Goal: Transaction & Acquisition: Purchase product/service

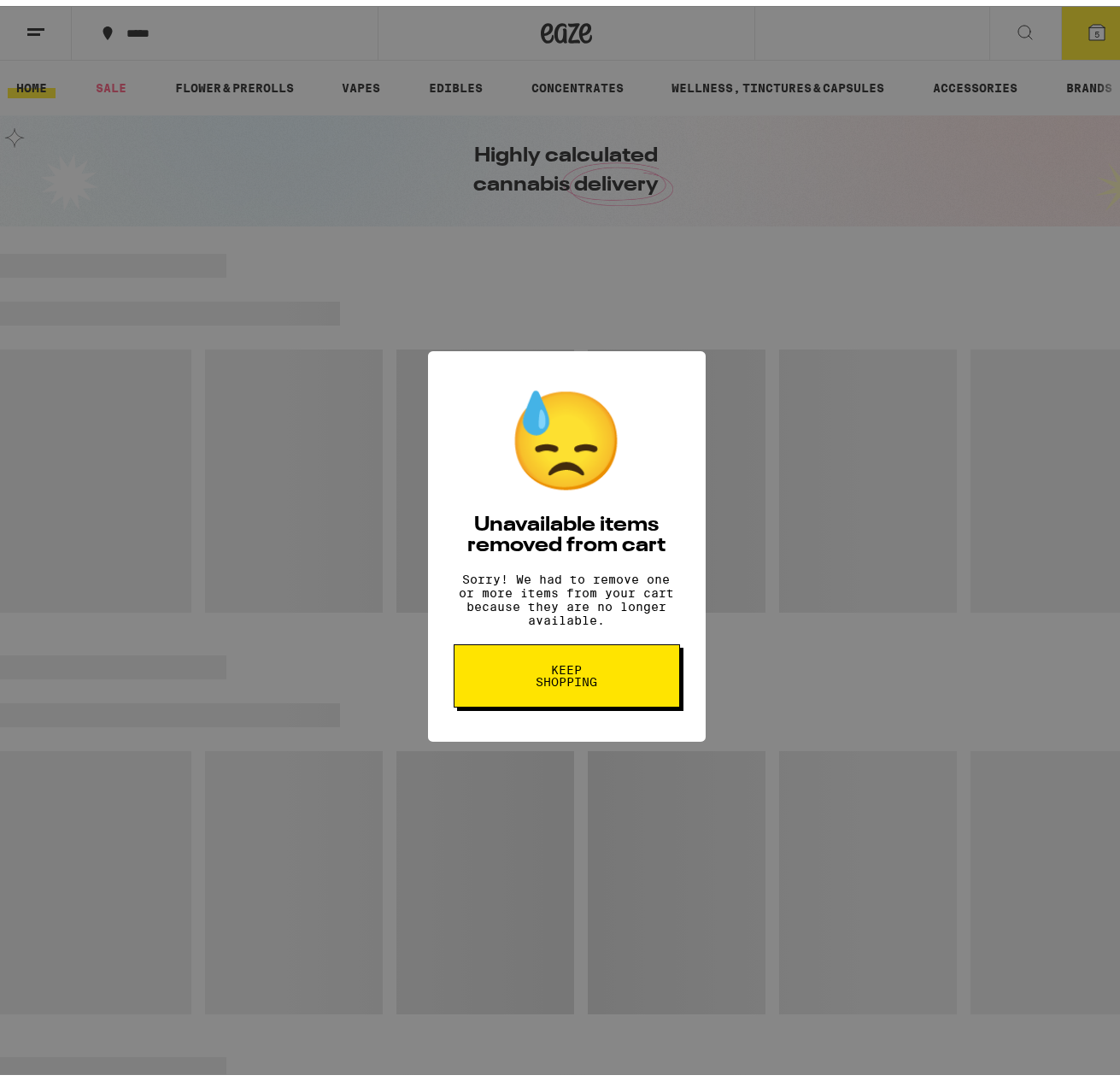
click at [549, 695] on button "Keep Shopping" at bounding box center [567, 669] width 227 height 63
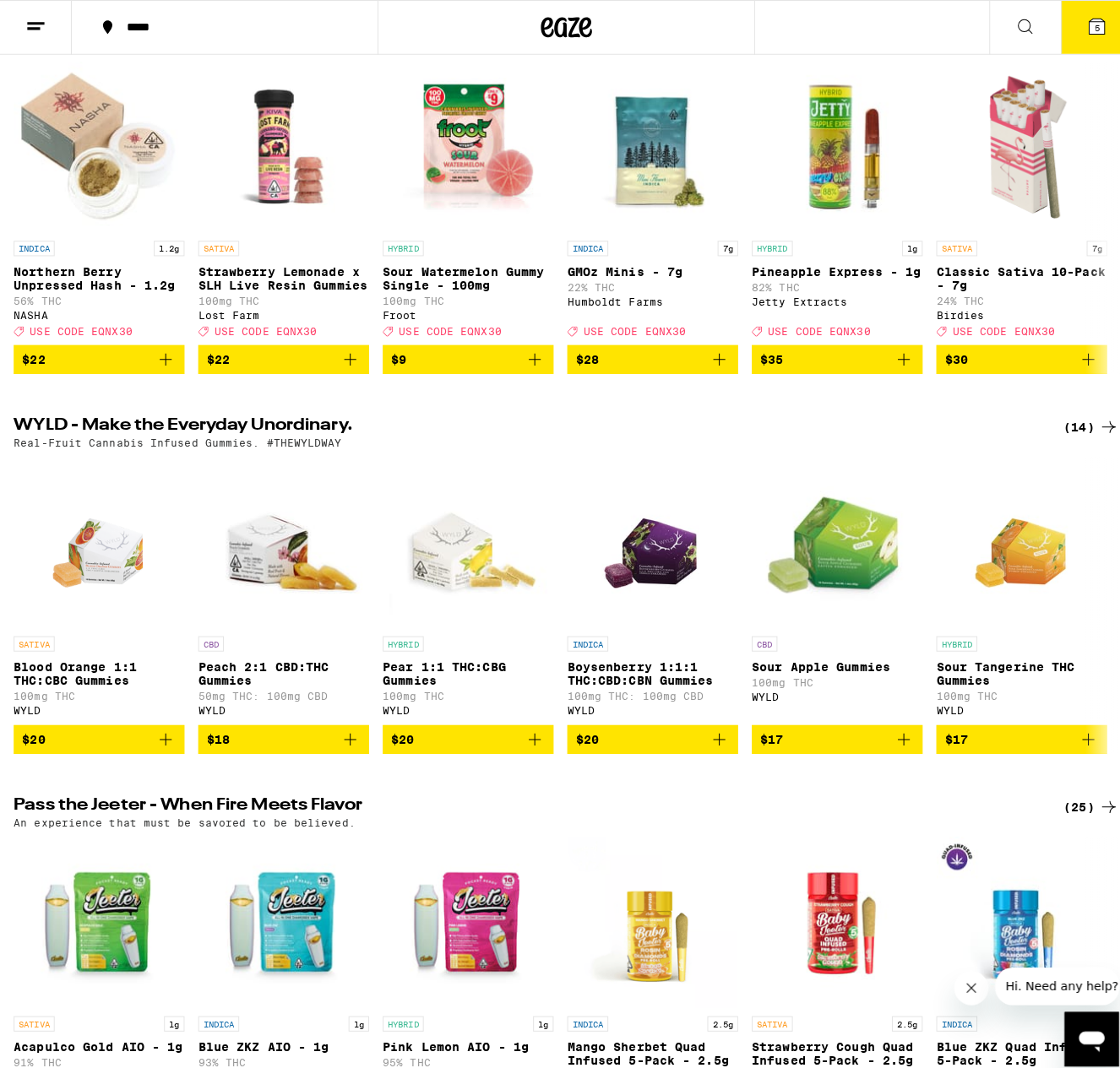
scroll to position [220, 0]
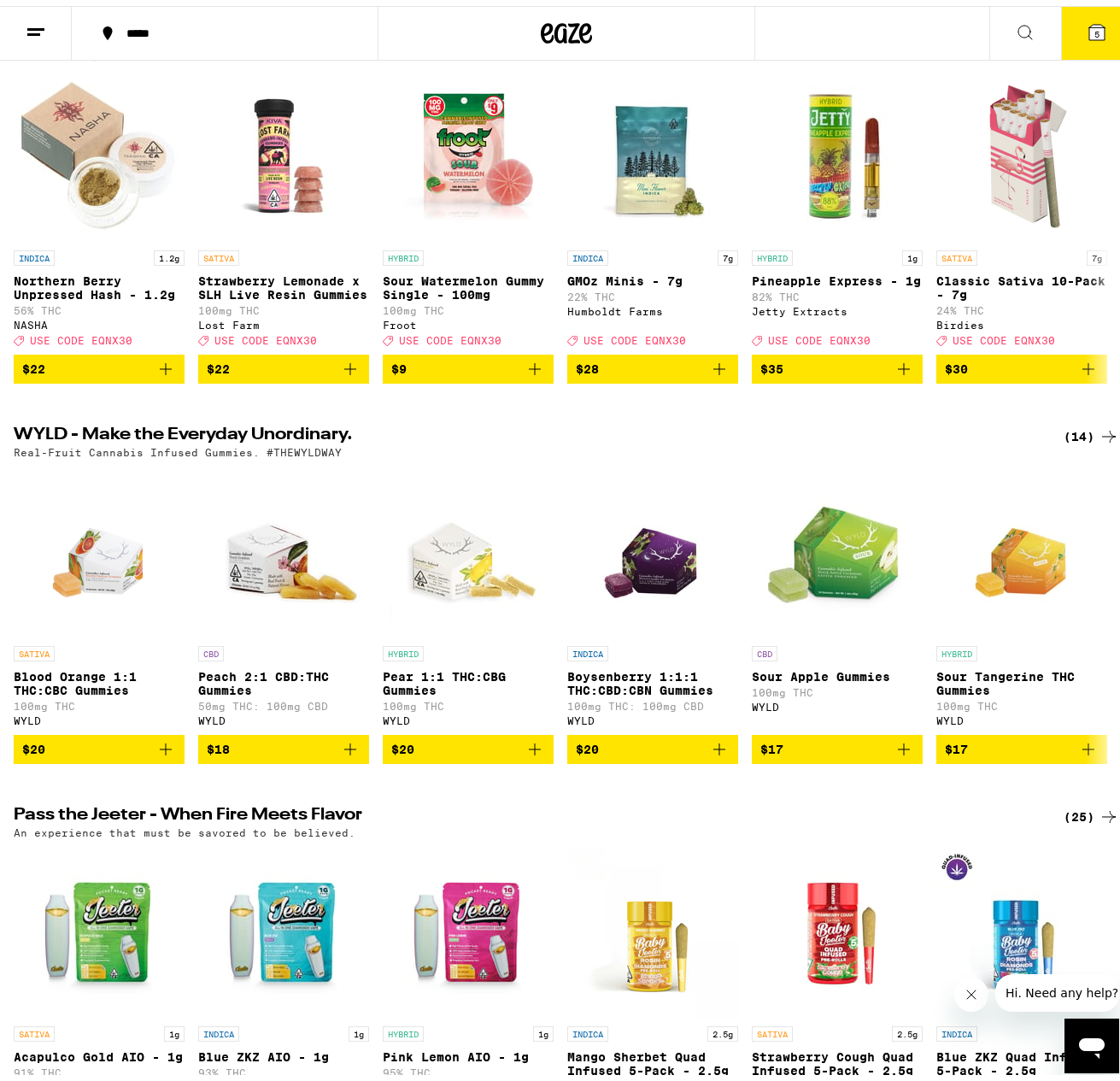
click at [1094, 25] on span "5" at bounding box center [1097, 27] width 5 height 10
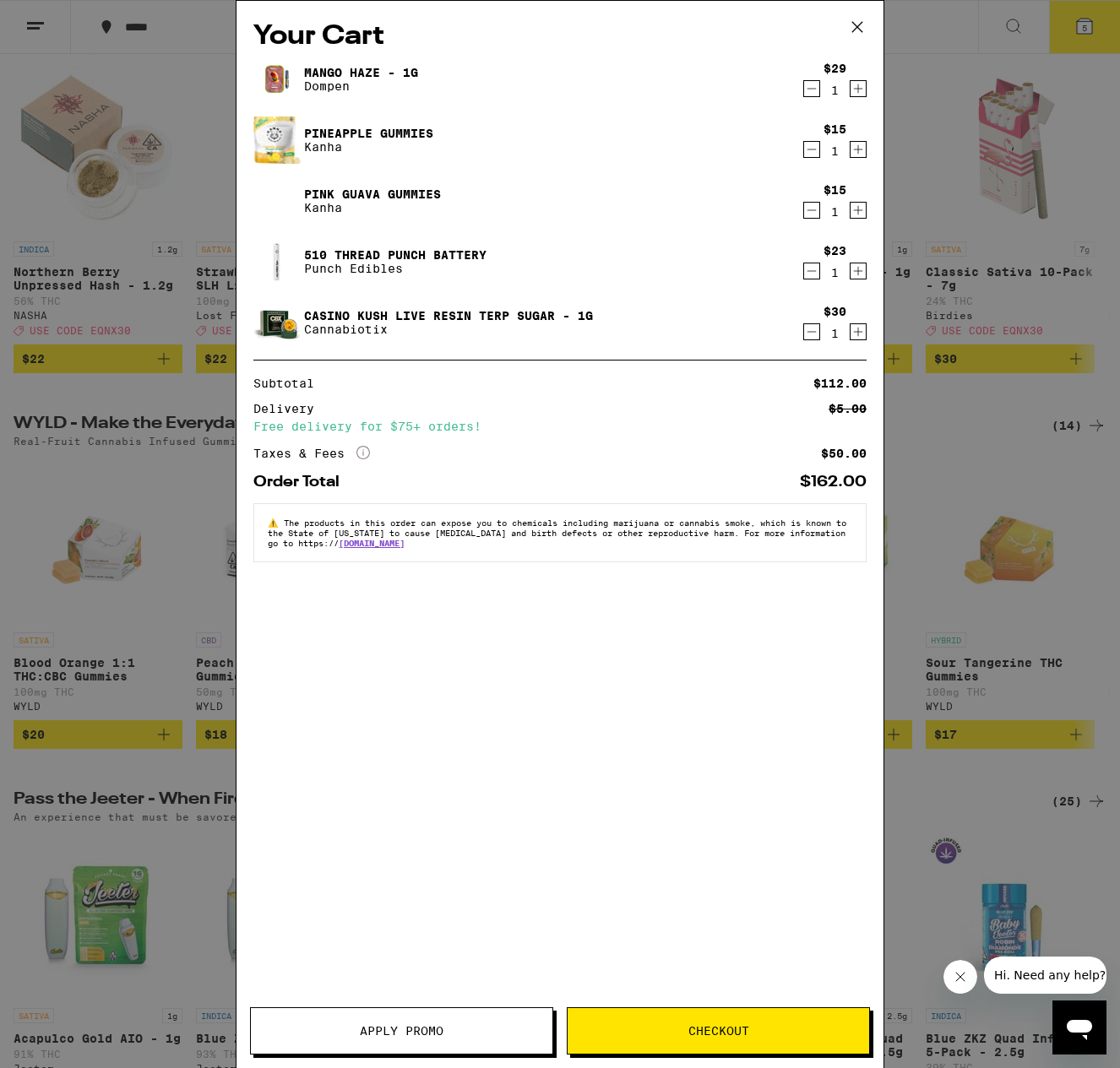
click at [814, 89] on icon "Decrement" at bounding box center [812, 89] width 15 height 20
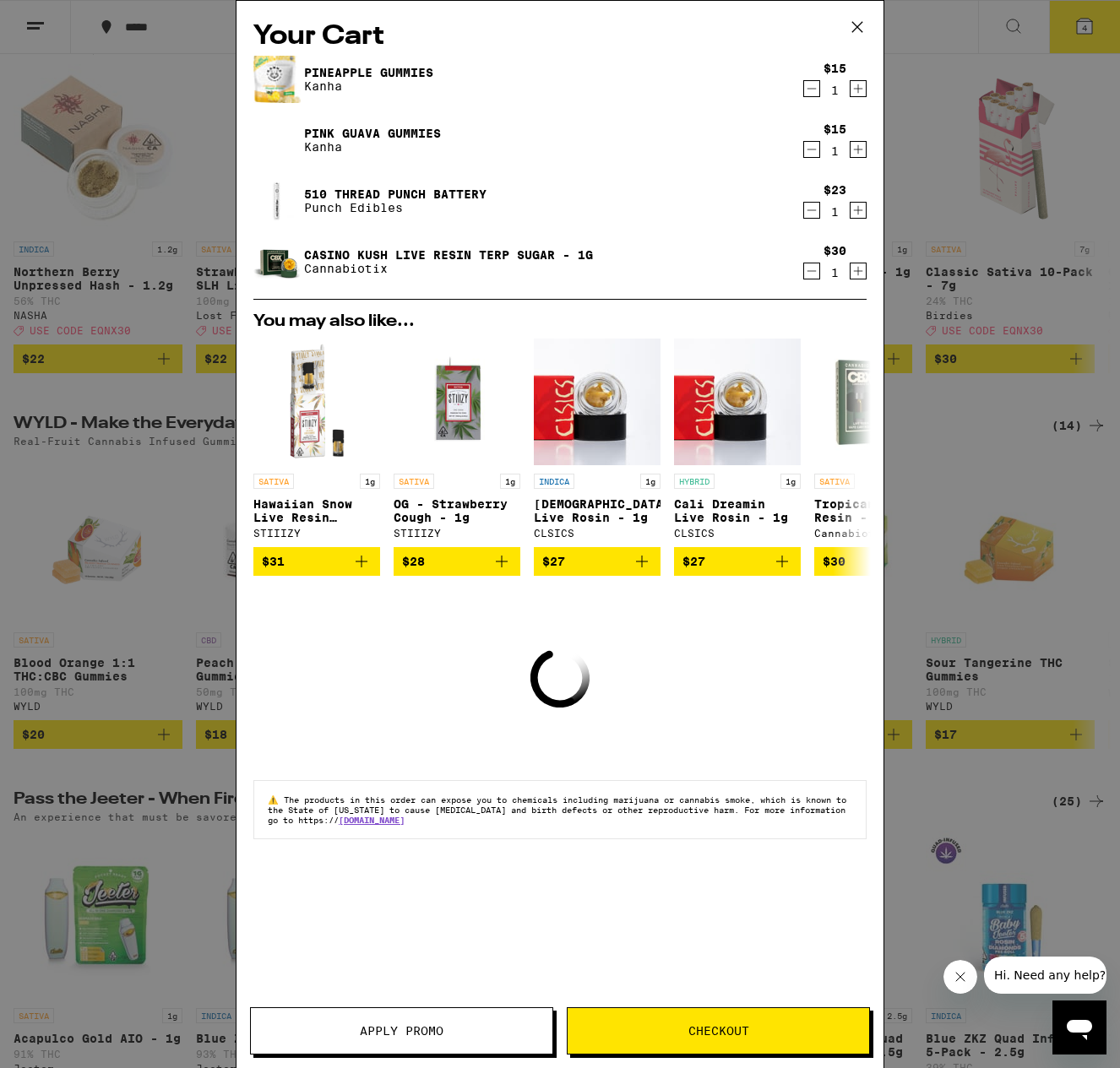
click at [814, 89] on icon "Decrement" at bounding box center [812, 89] width 15 height 20
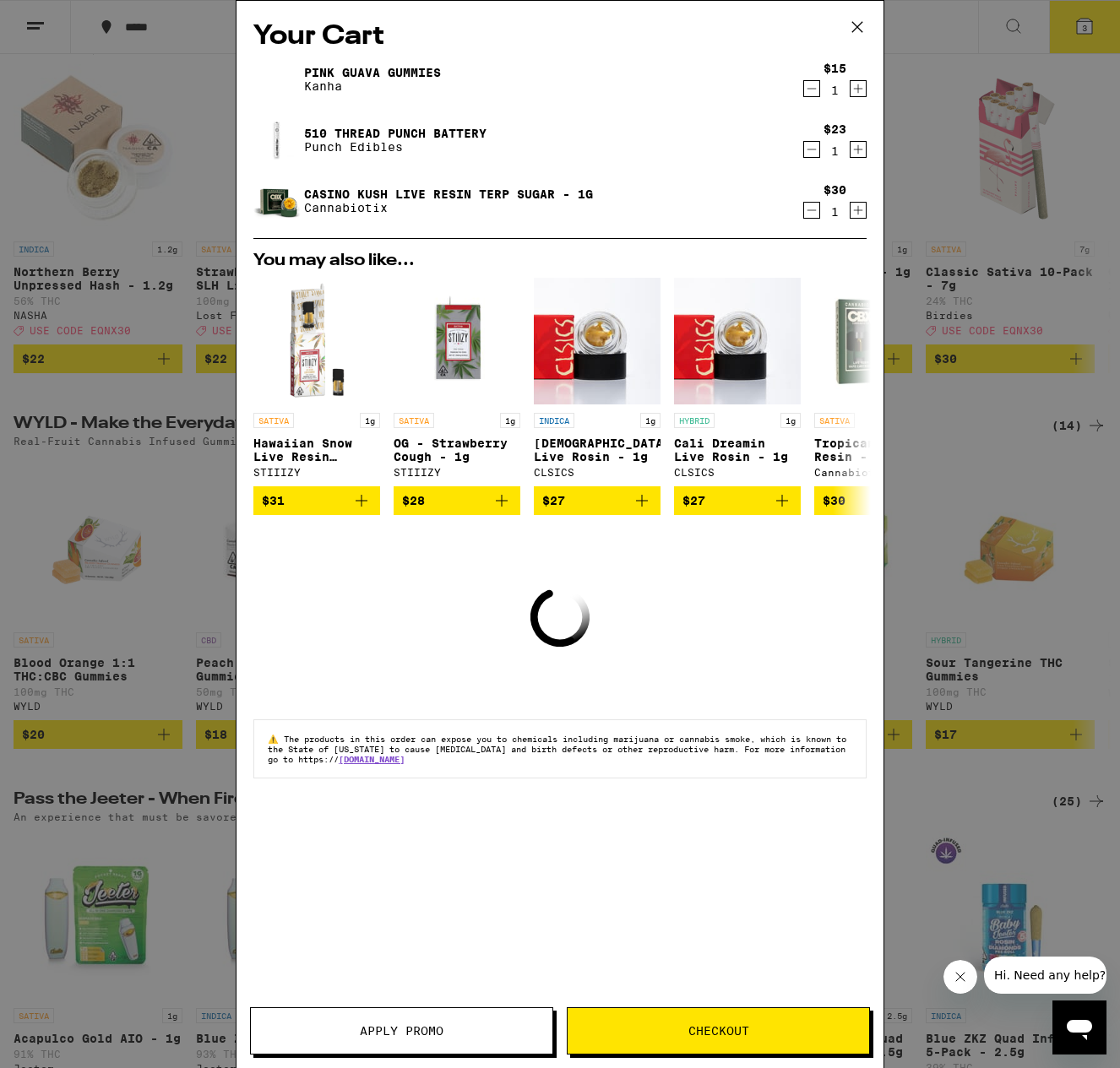
click at [814, 89] on icon "Decrement" at bounding box center [812, 89] width 15 height 20
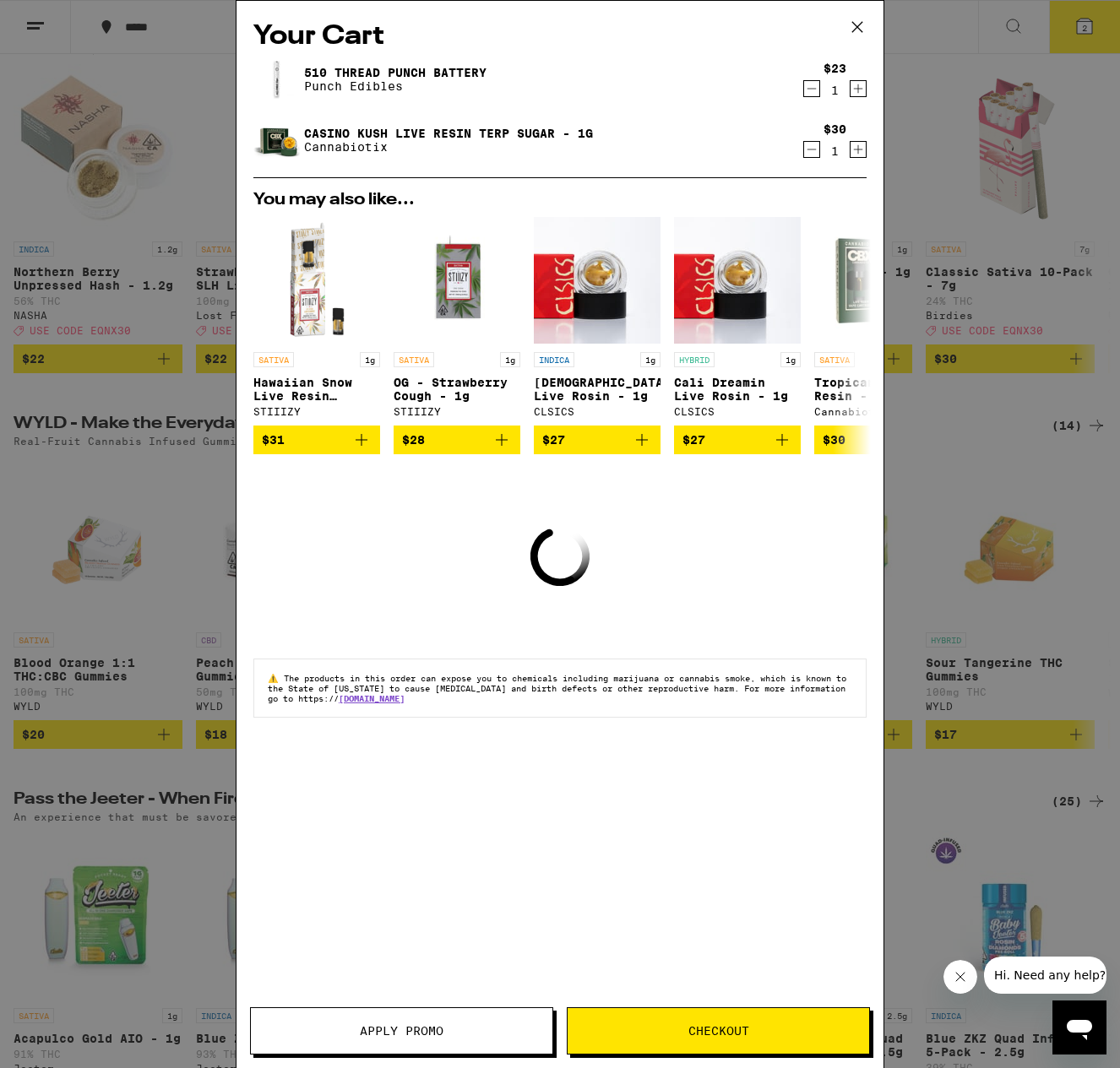
click at [814, 89] on icon "Decrement" at bounding box center [812, 89] width 15 height 20
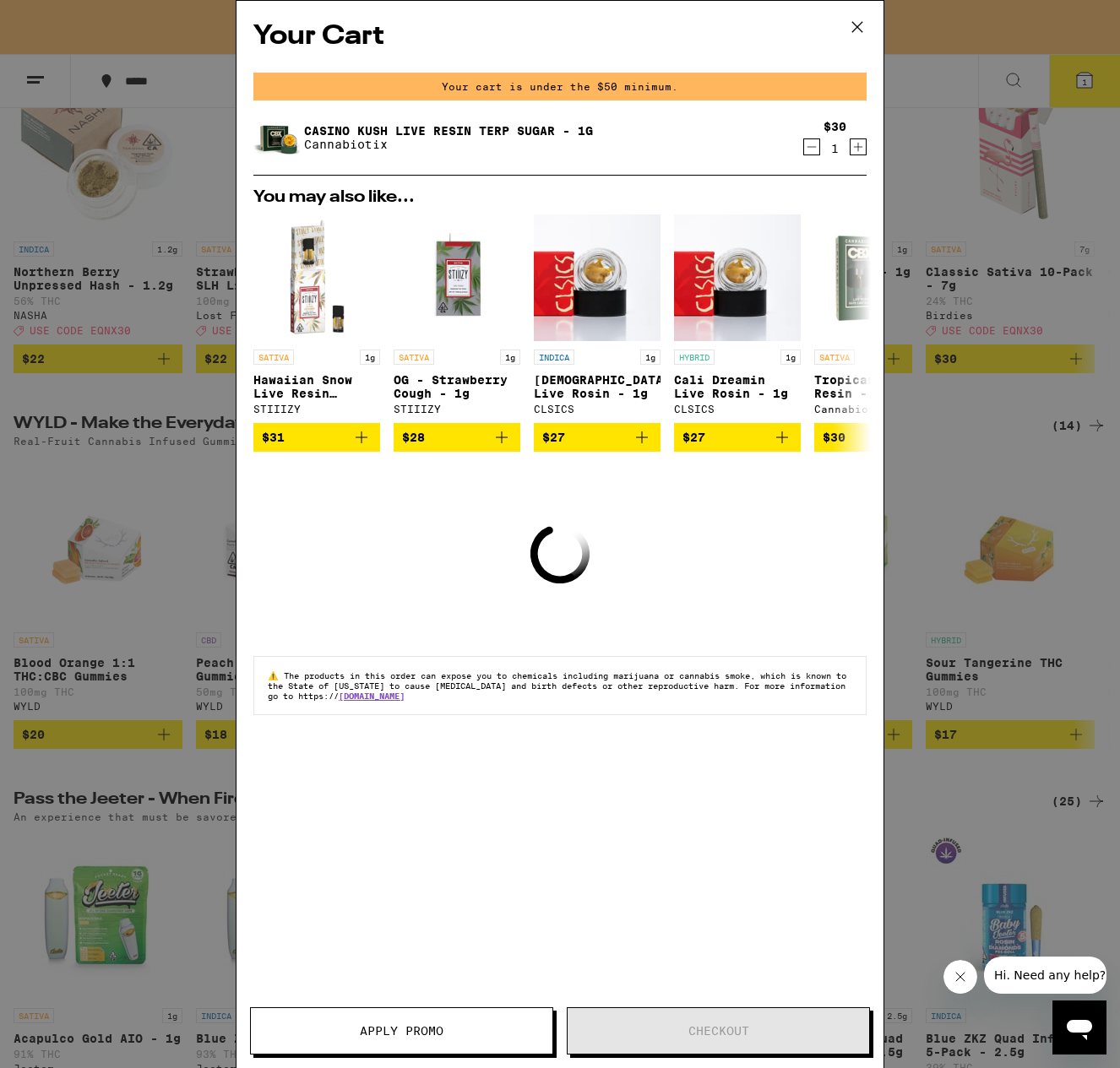
click at [805, 144] on icon "Decrement" at bounding box center [812, 146] width 15 height 20
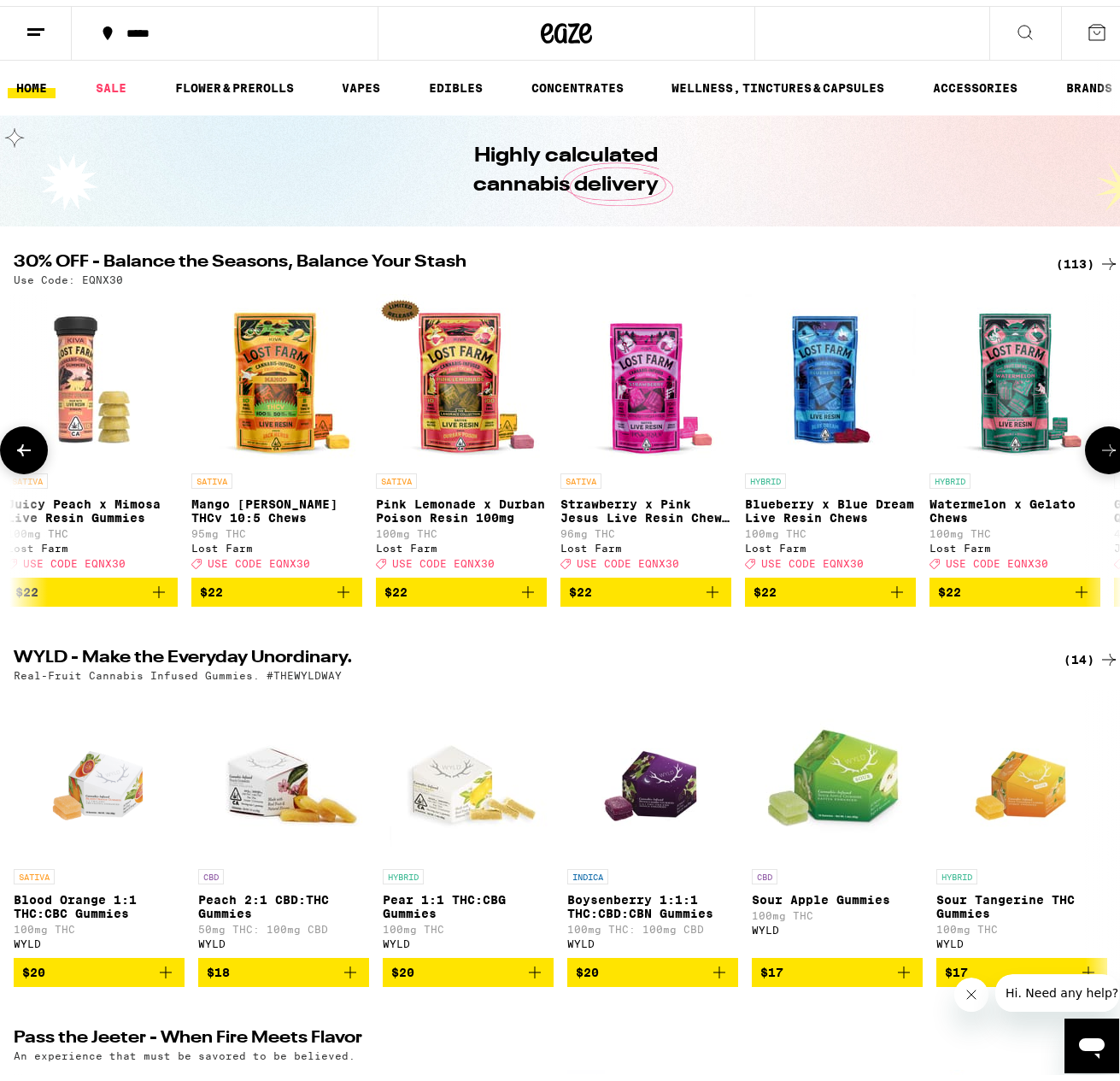
scroll to position [0, 7024]
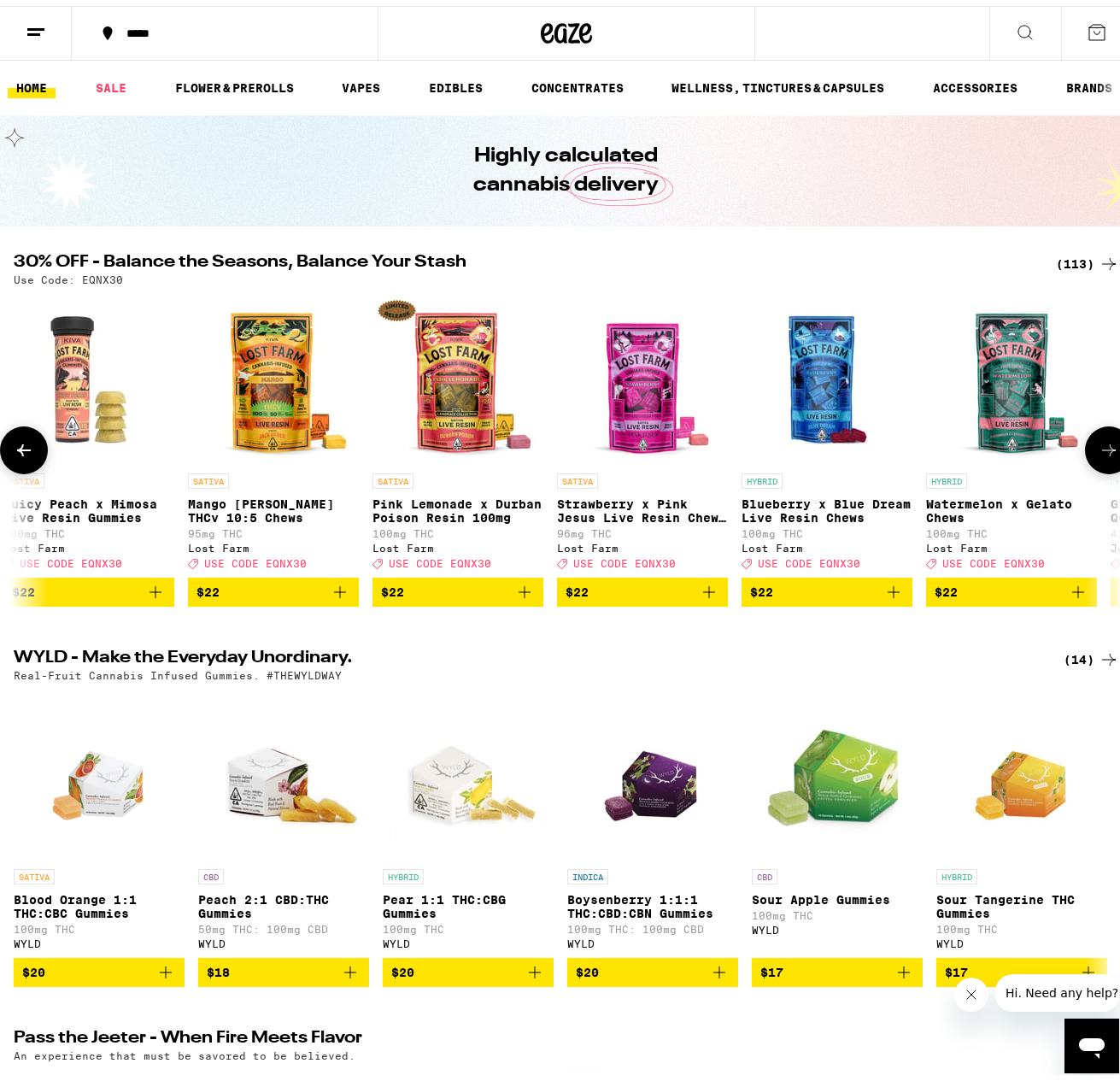
click at [685, 596] on span "$22" at bounding box center [643, 586] width 154 height 20
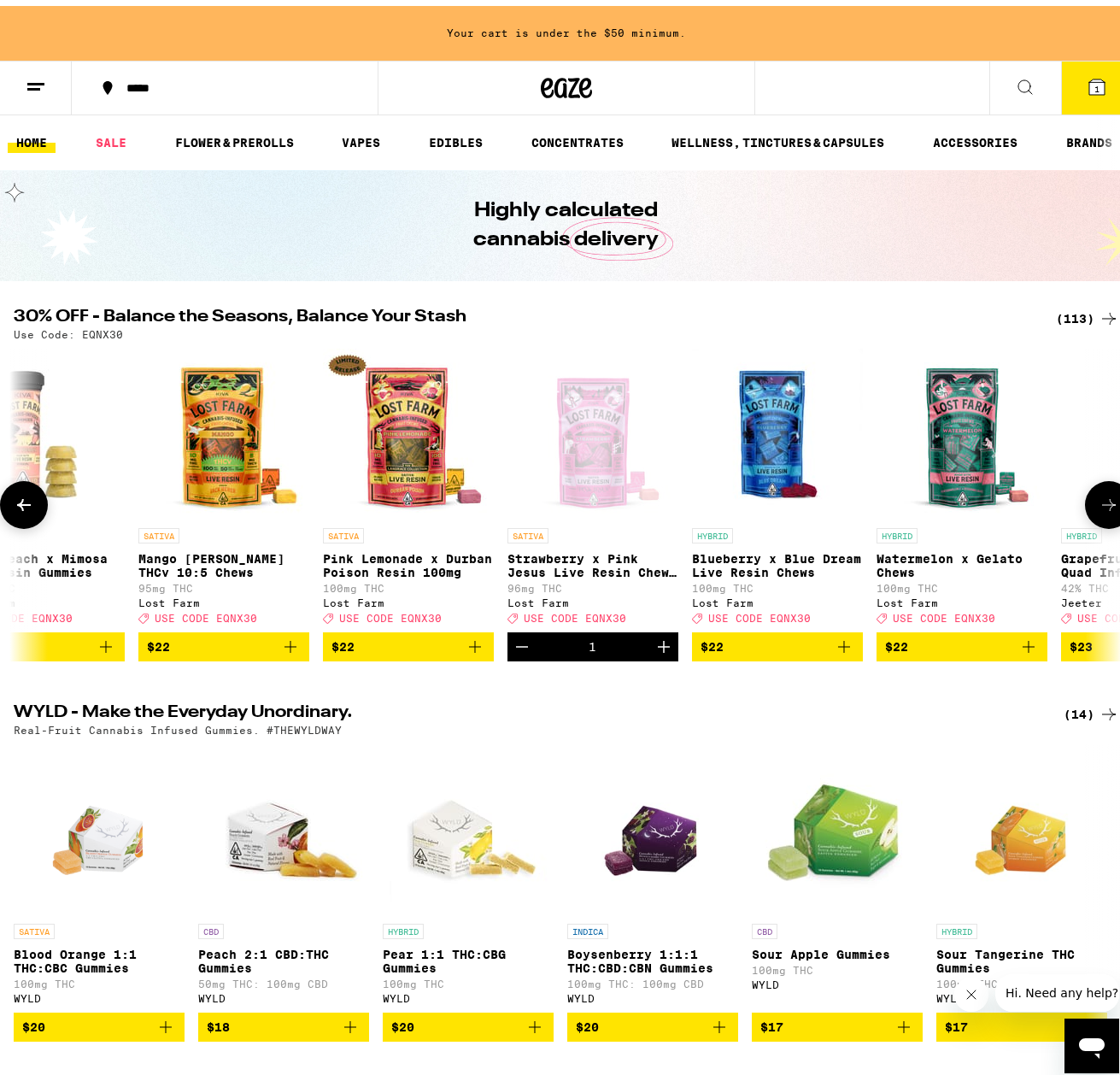
scroll to position [0, 7077]
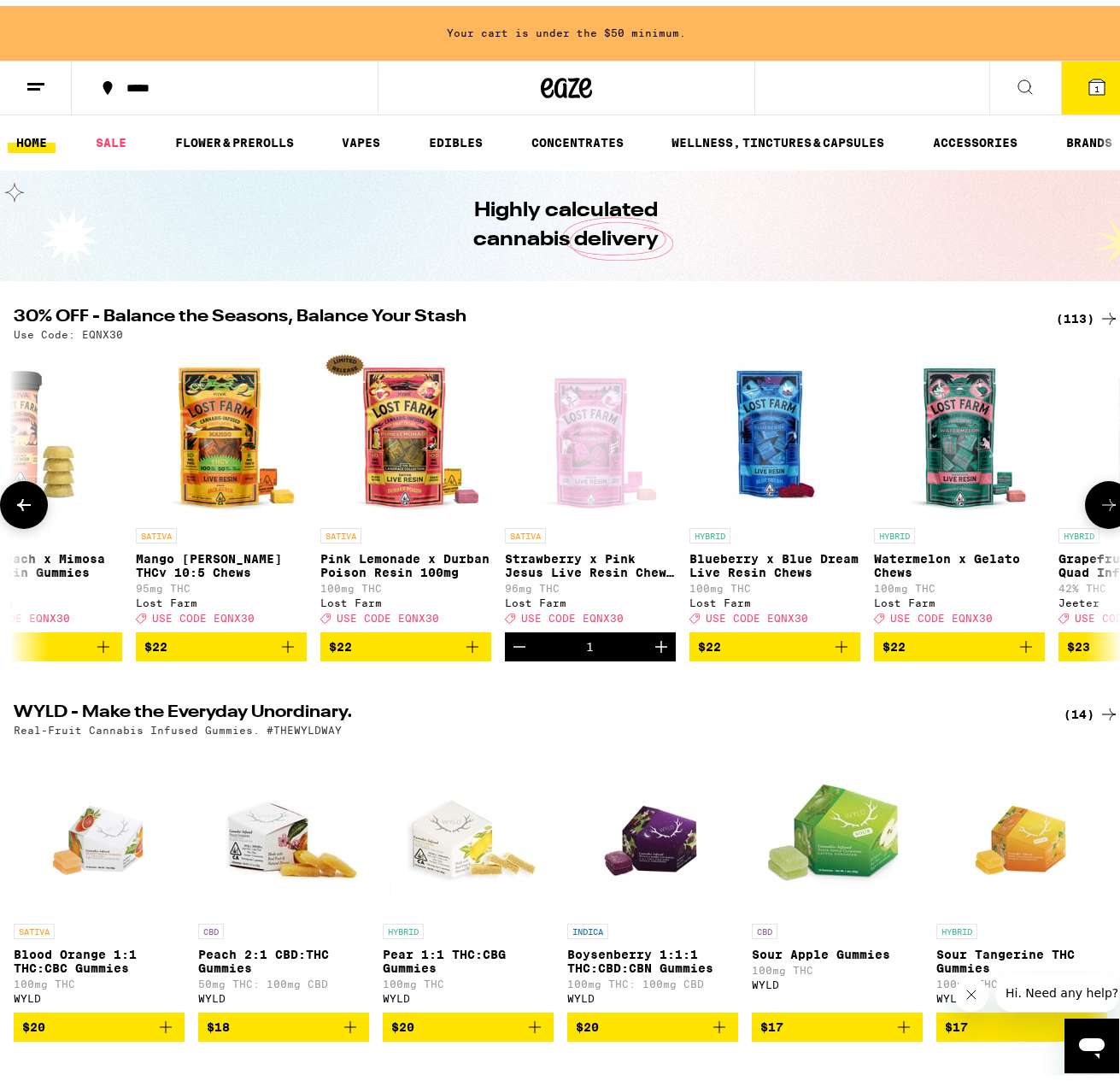
click at [429, 651] on span "$22" at bounding box center [406, 641] width 154 height 20
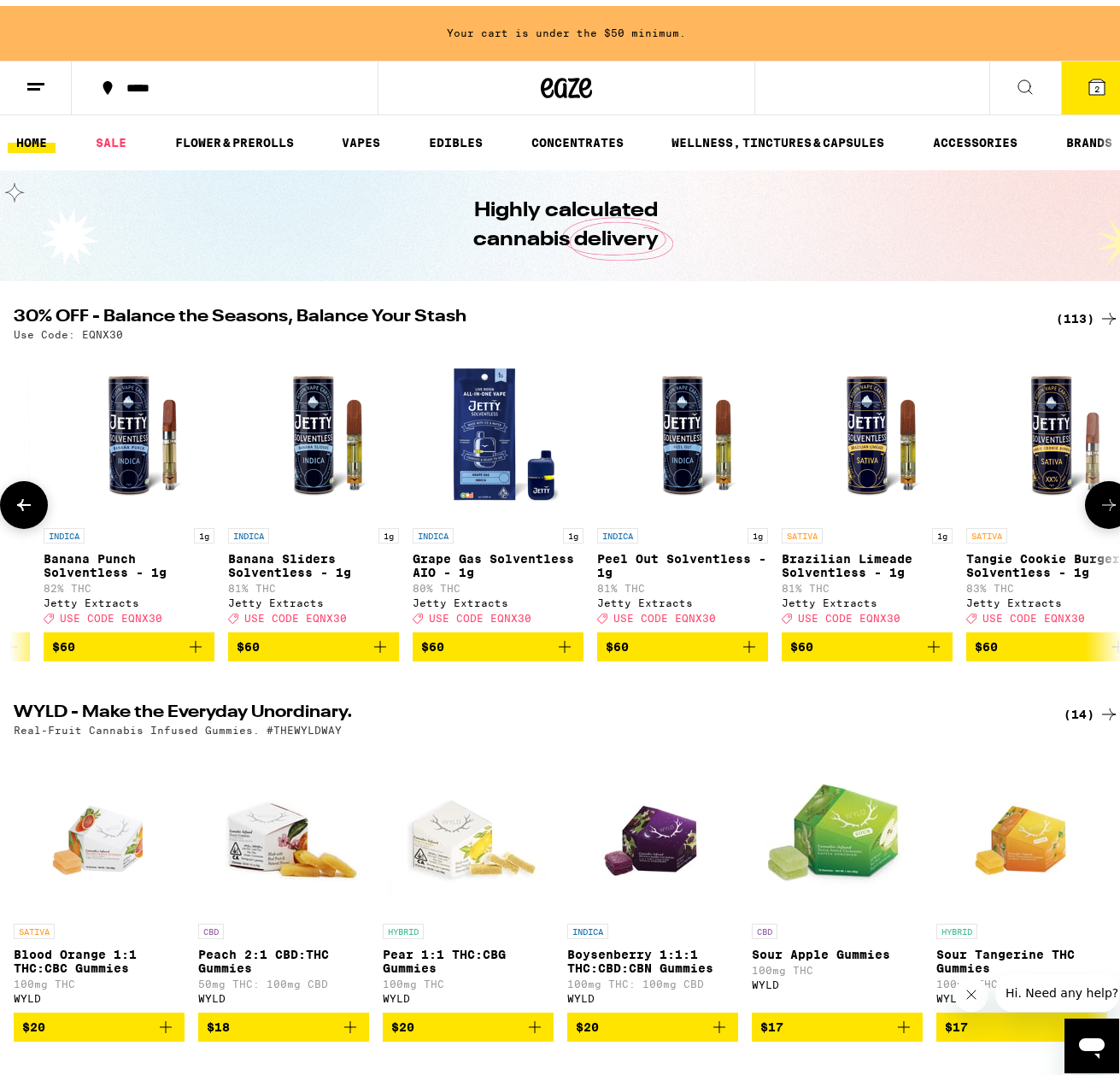
scroll to position [0, 18075]
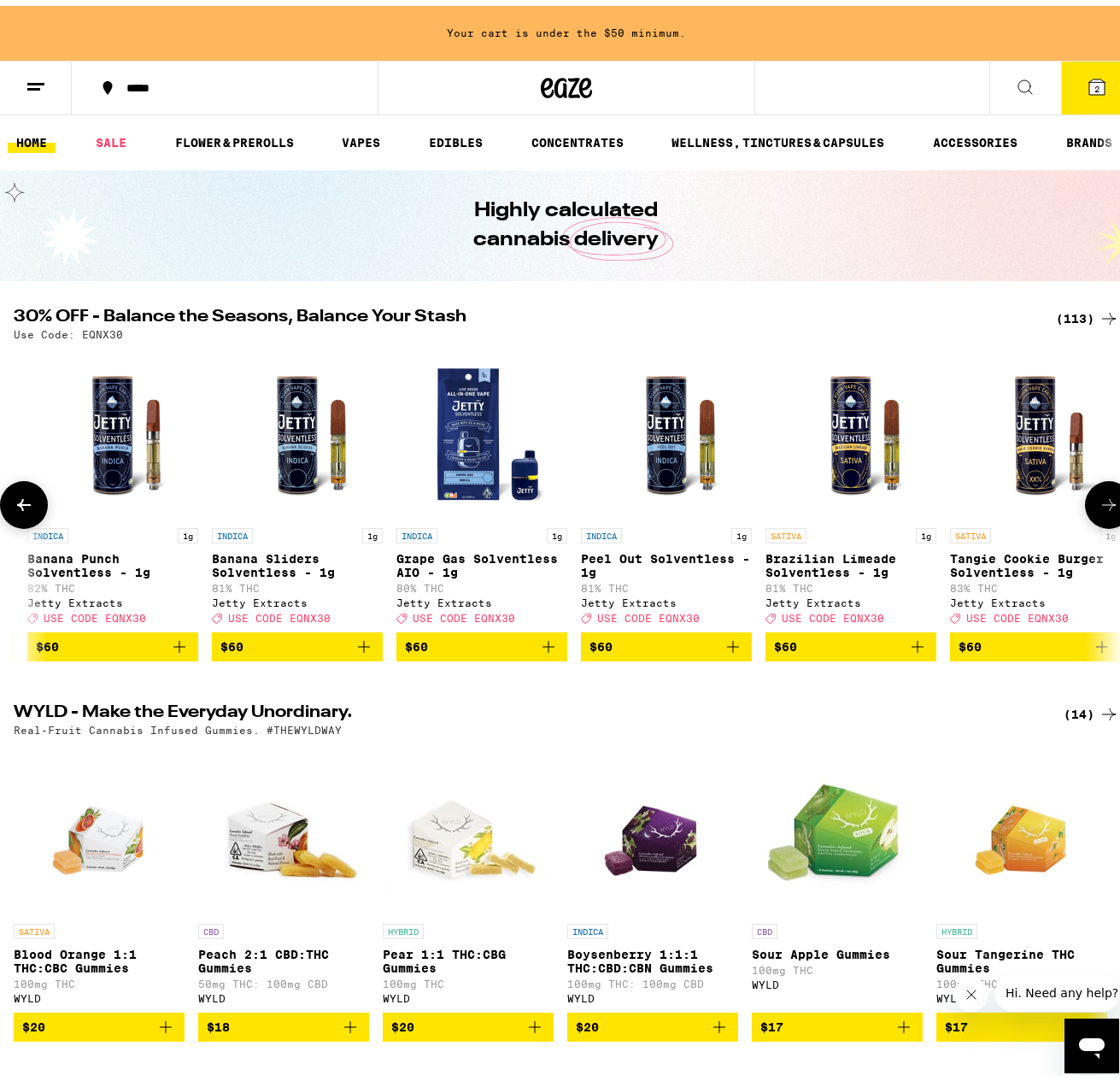
click at [830, 648] on span "$60" at bounding box center [851, 641] width 154 height 20
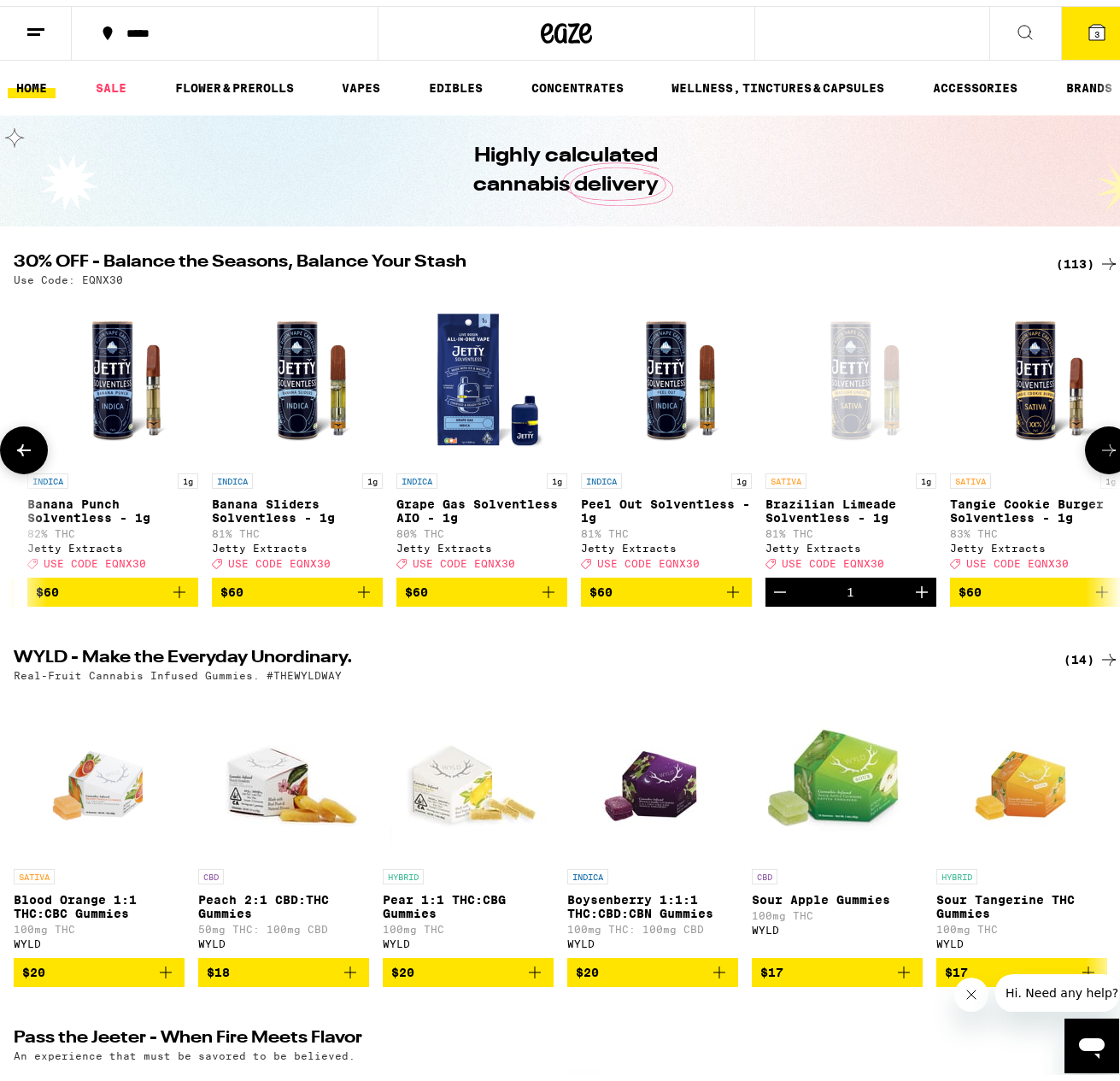
click at [783, 596] on icon "Decrement" at bounding box center [780, 586] width 20 height 20
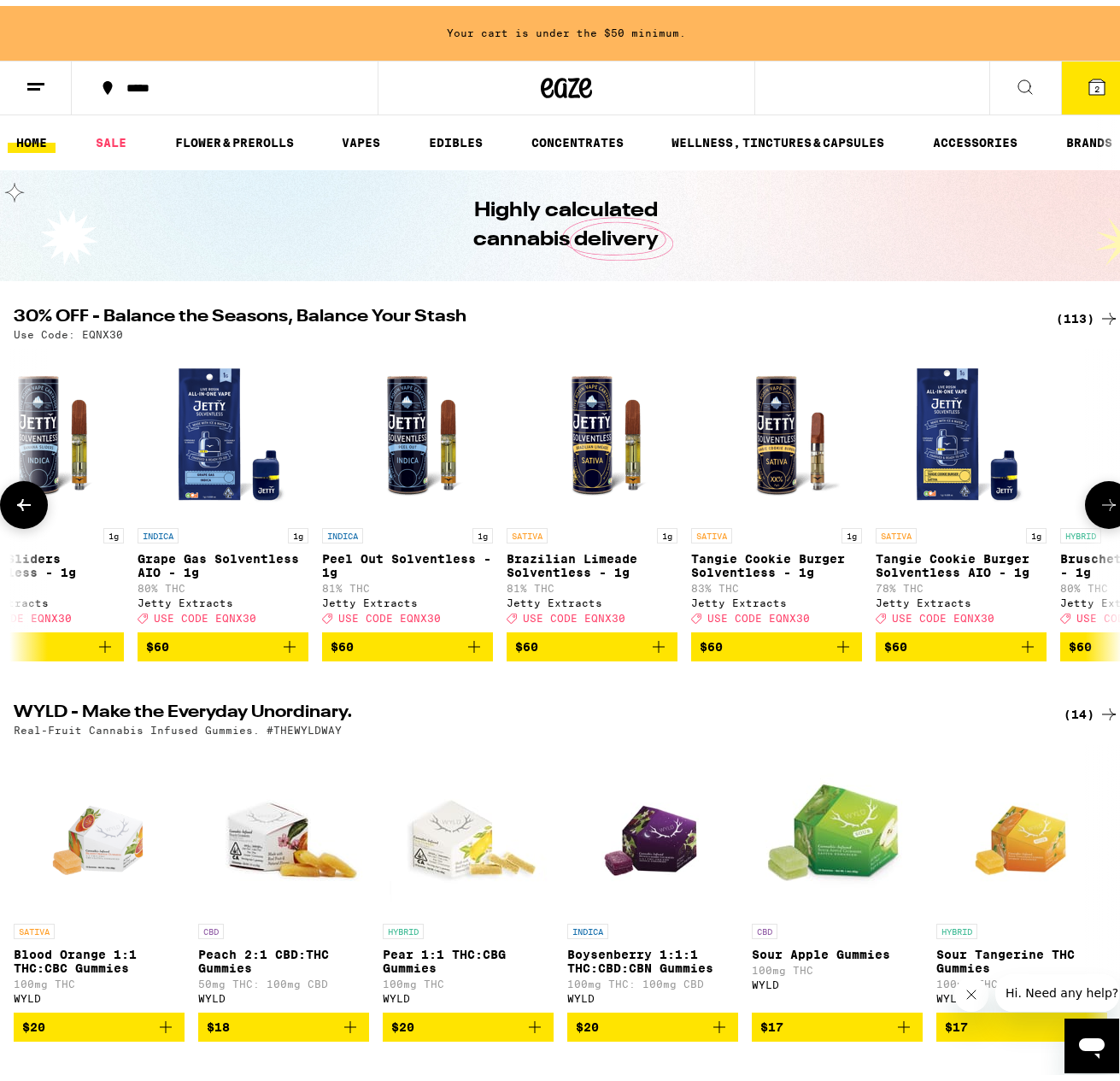
scroll to position [0, 18339]
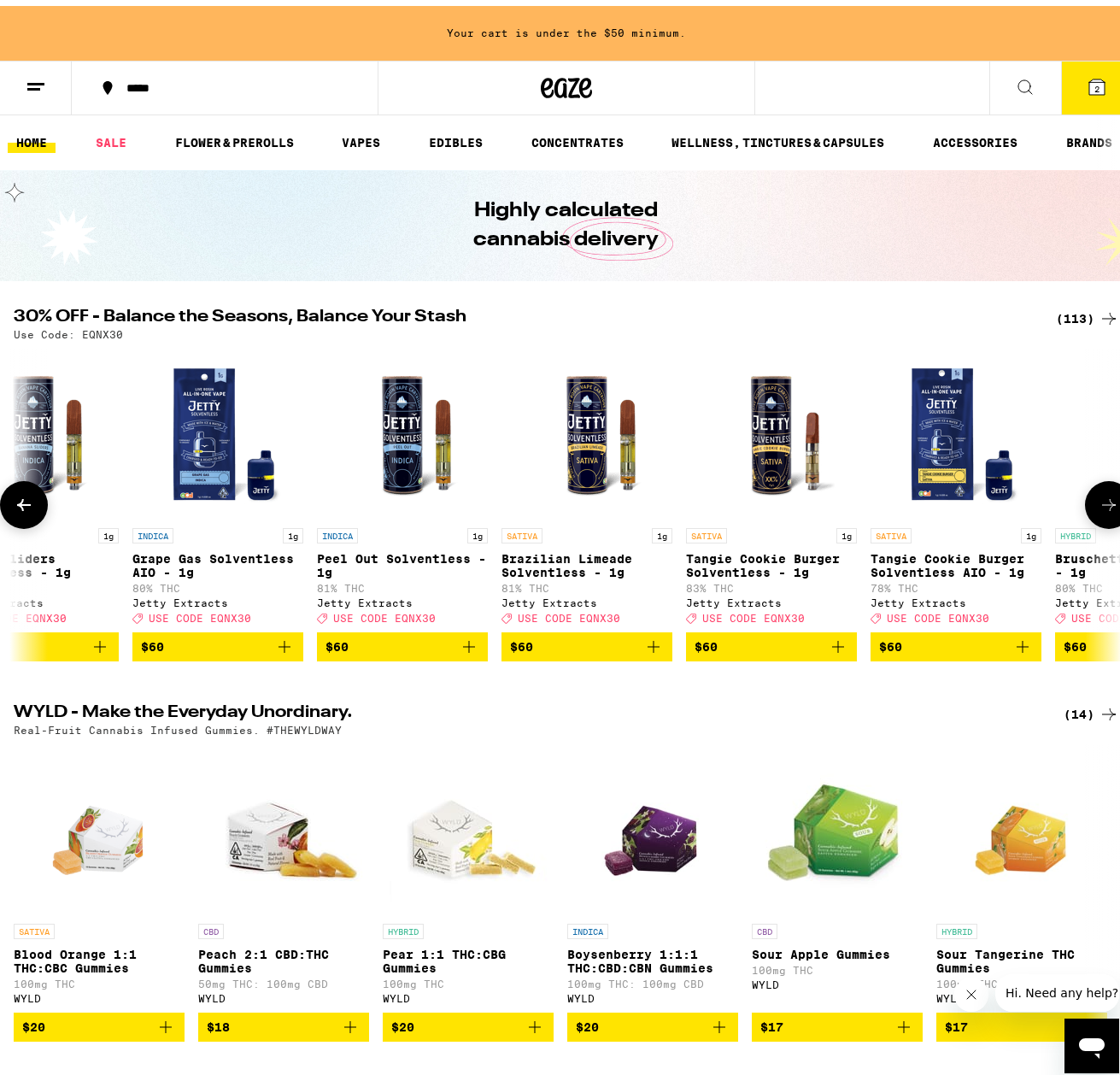
click at [620, 648] on span "$60" at bounding box center [587, 641] width 154 height 20
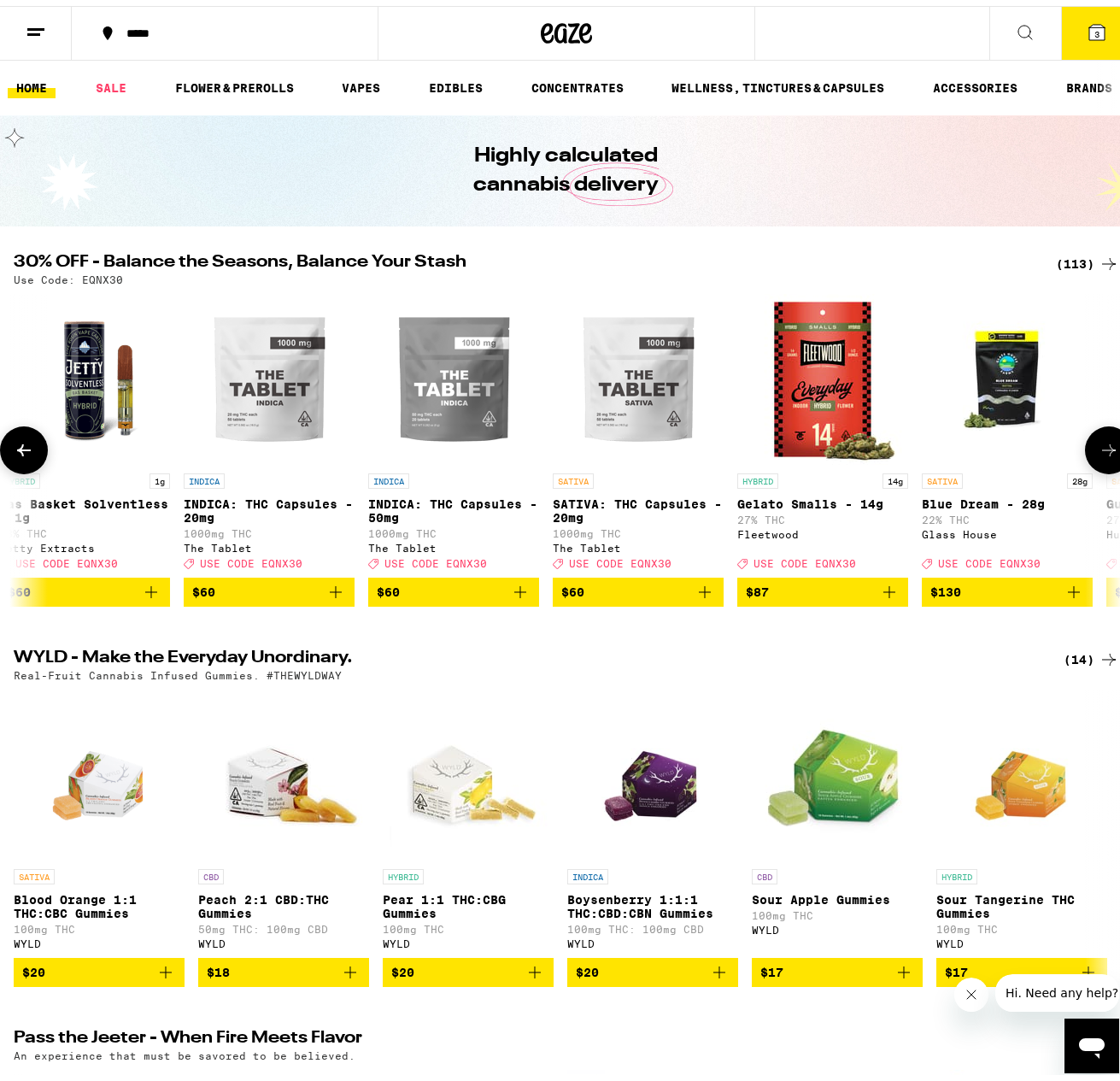
scroll to position [0, 19577]
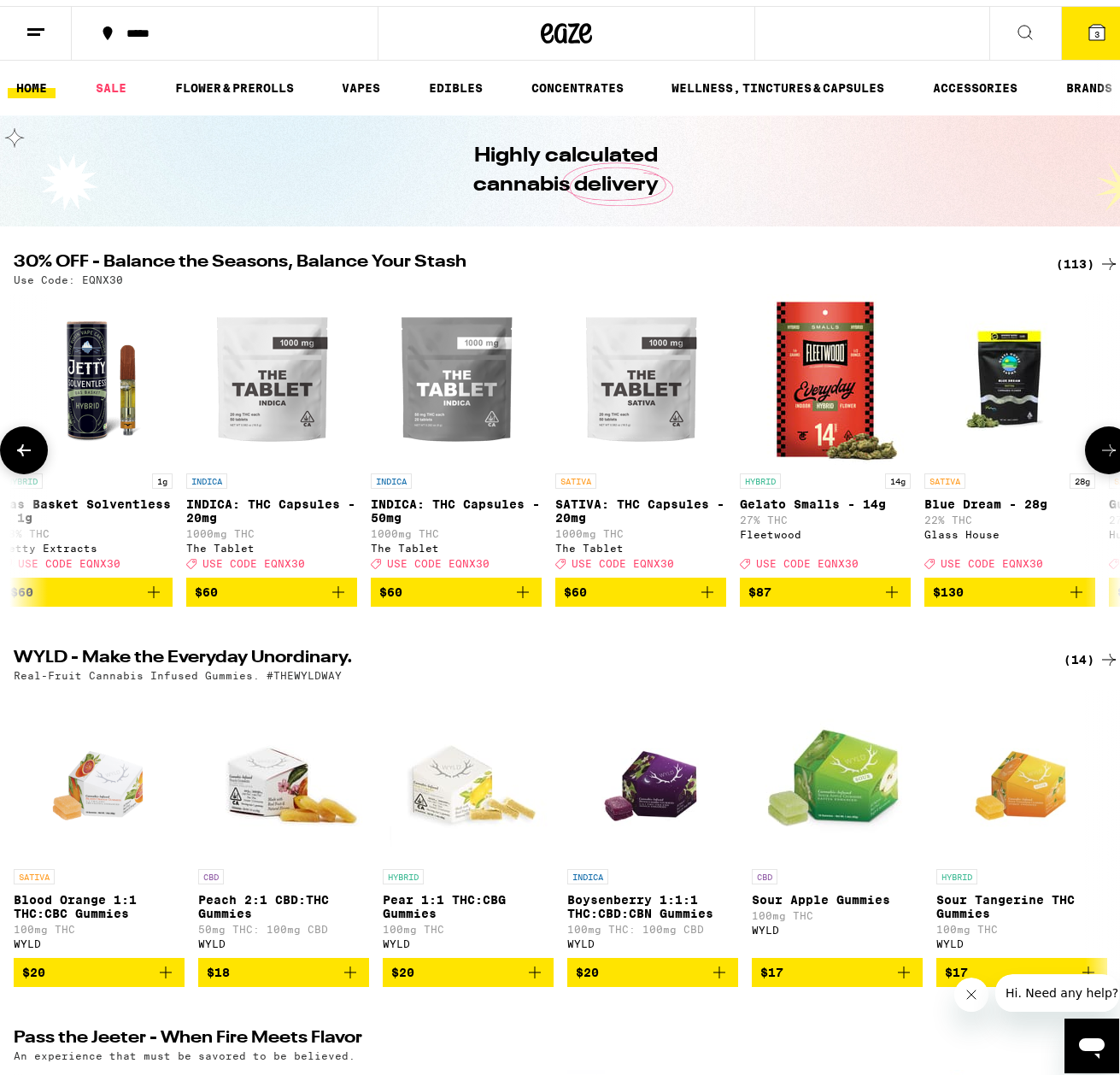
click at [656, 594] on span "$60" at bounding box center [641, 586] width 154 height 20
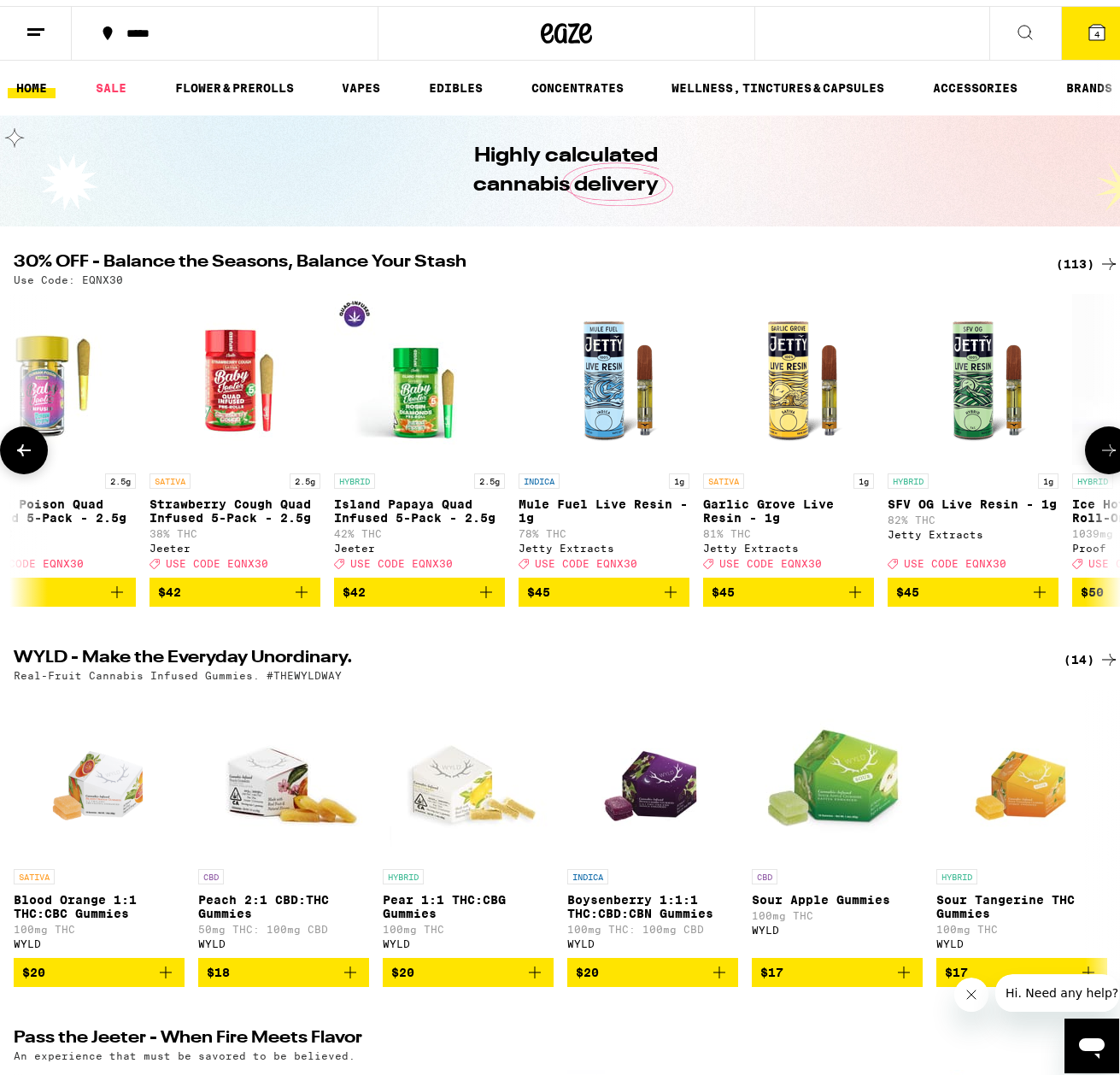
scroll to position [0, 16414]
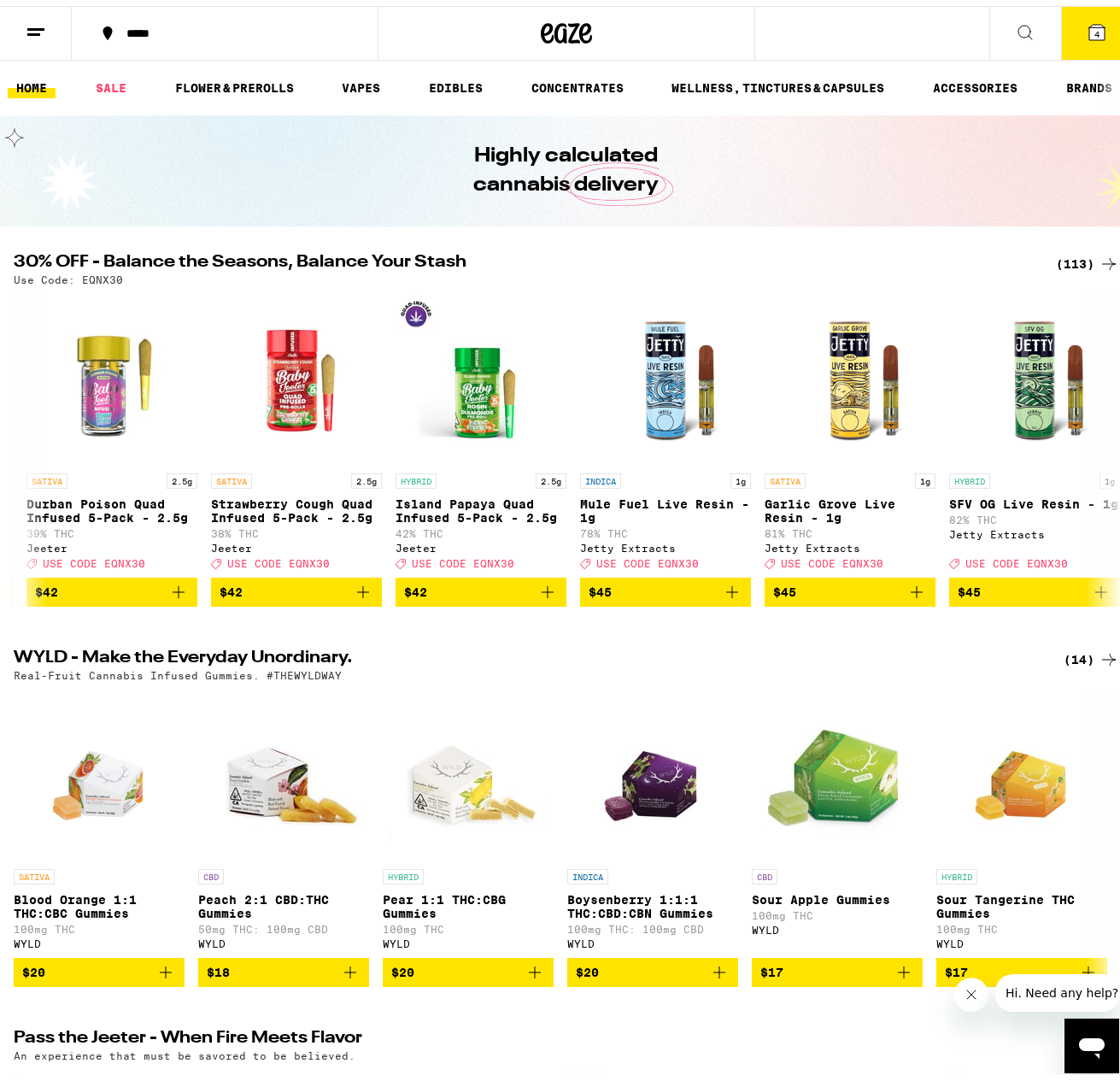
click at [1090, 22] on icon at bounding box center [1097, 27] width 16 height 16
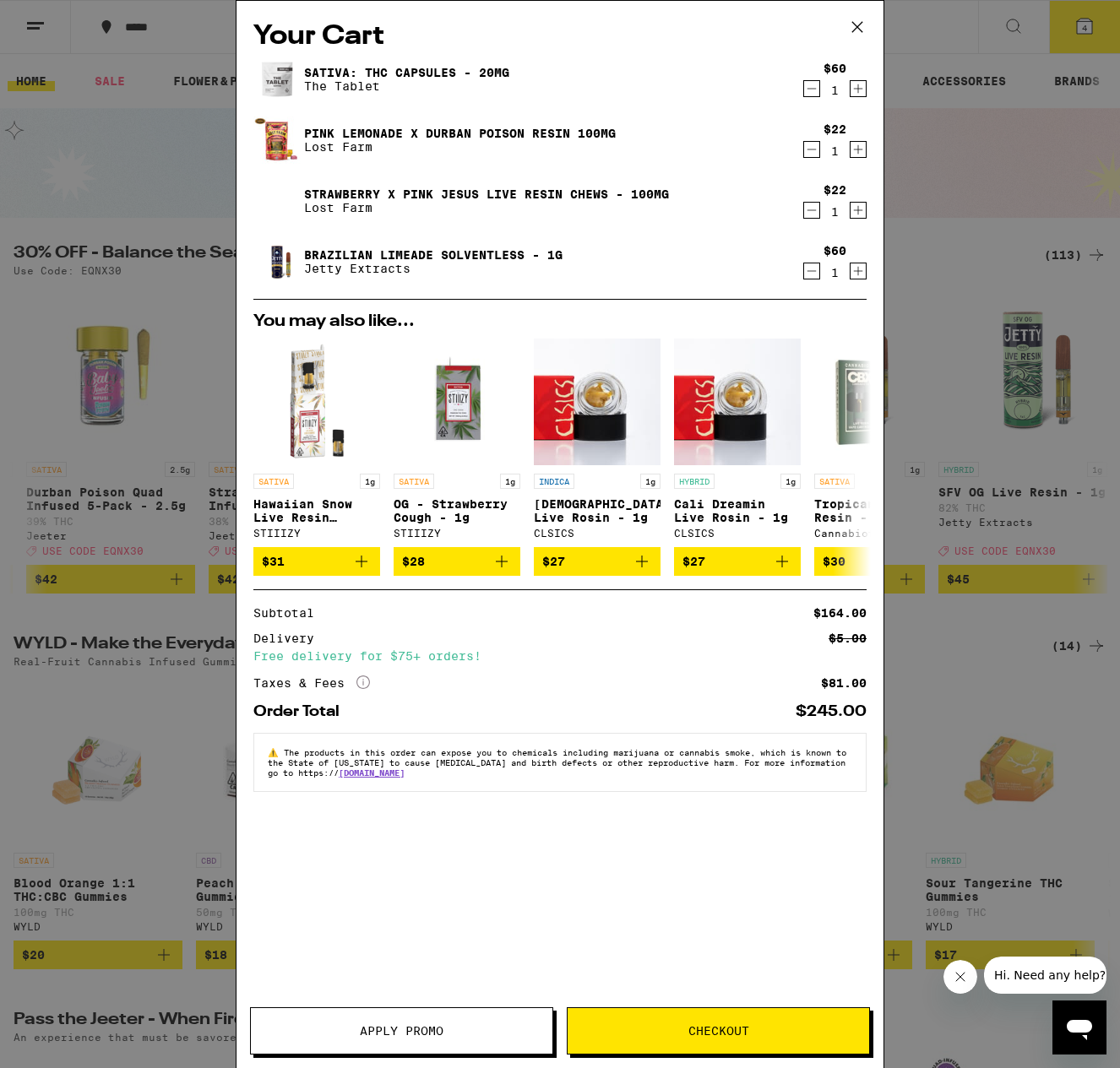
click at [418, 1031] on span "Apply Promo" at bounding box center [401, 1031] width 84 height 12
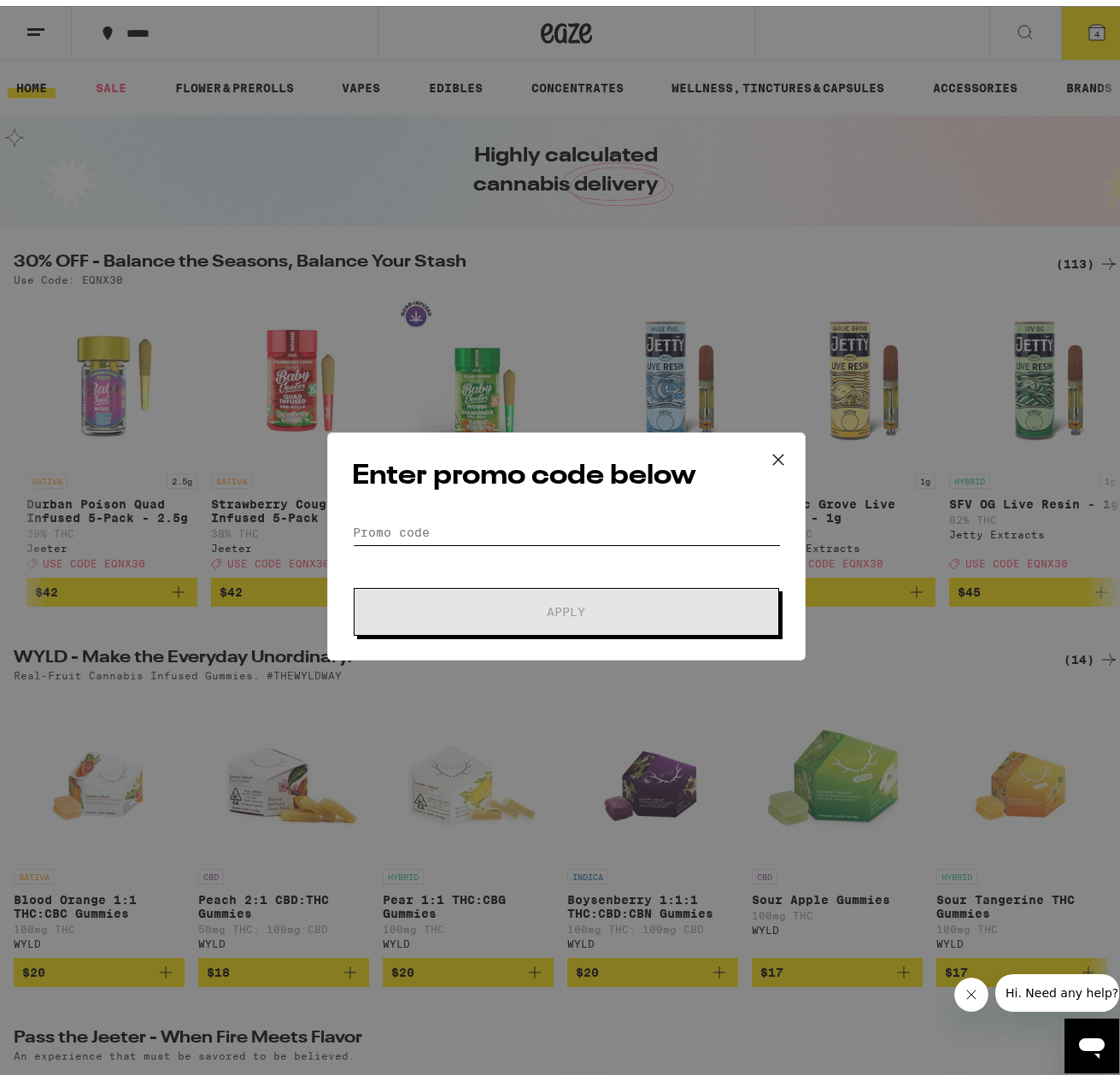
click at [453, 529] on input "Promo Code" at bounding box center [566, 527] width 429 height 26
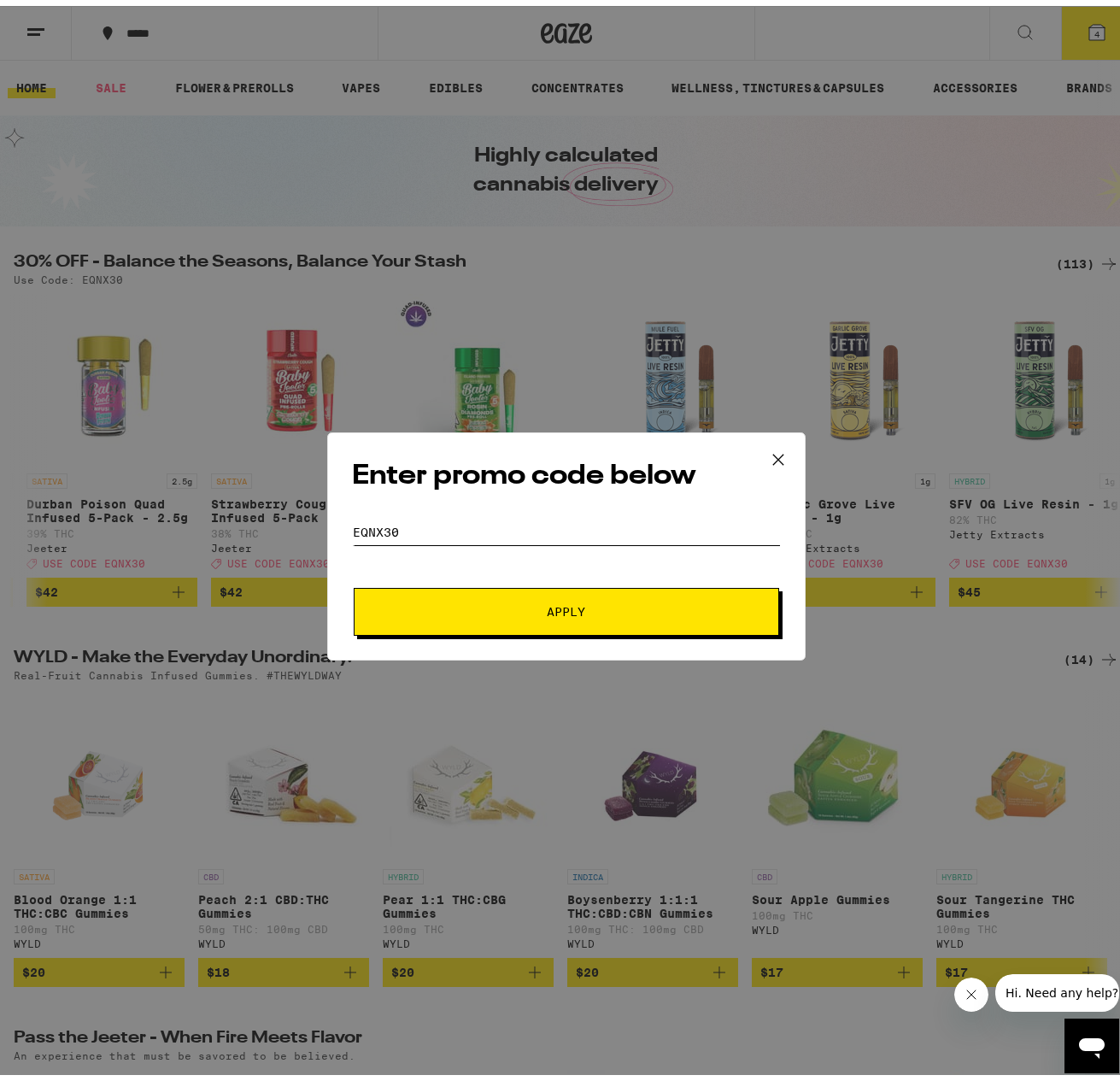
type input "EQNX30"
click at [520, 621] on button "Apply" at bounding box center [566, 605] width 425 height 48
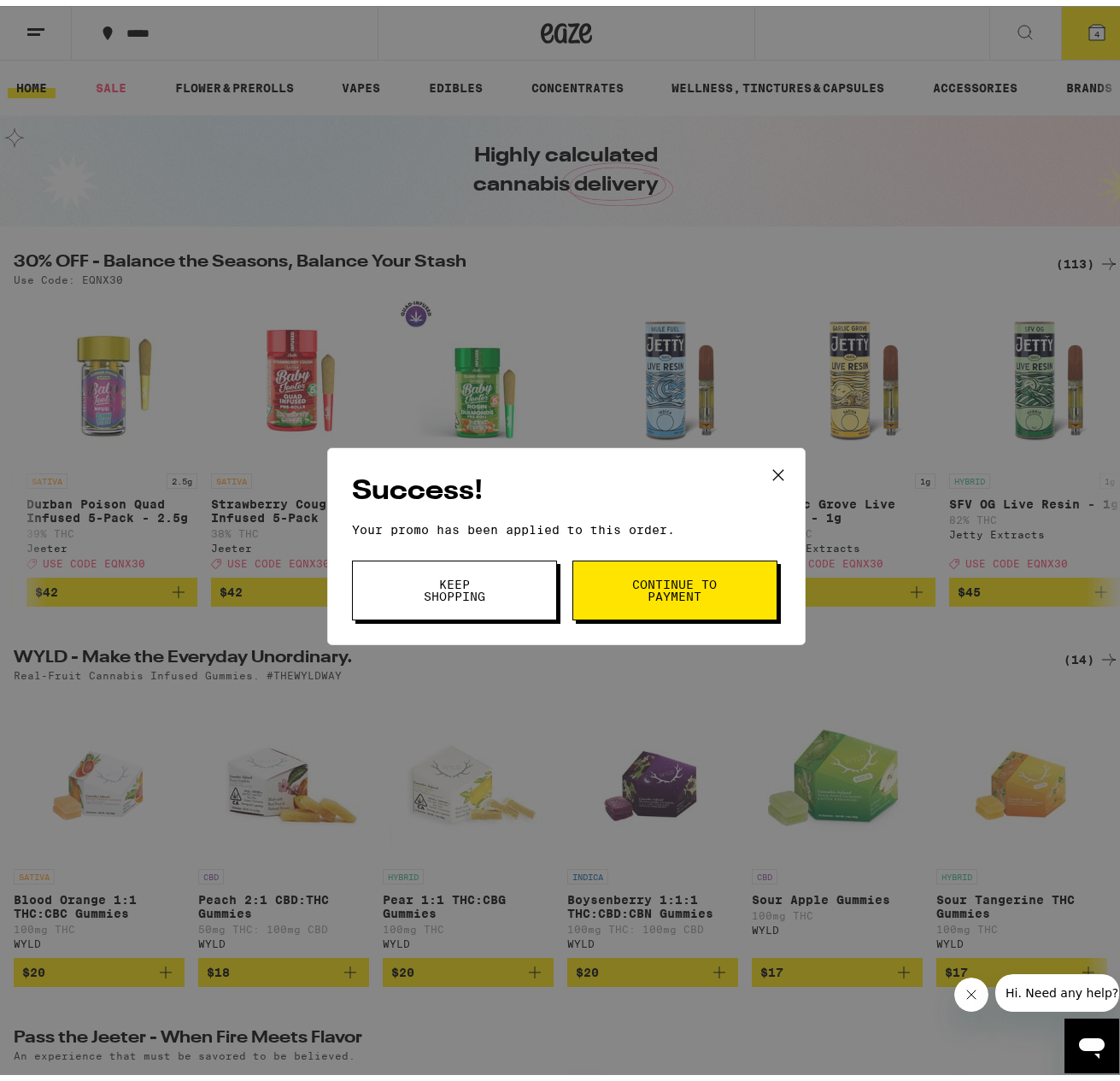
click at [472, 591] on span "Keep Shopping" at bounding box center [454, 584] width 87 height 24
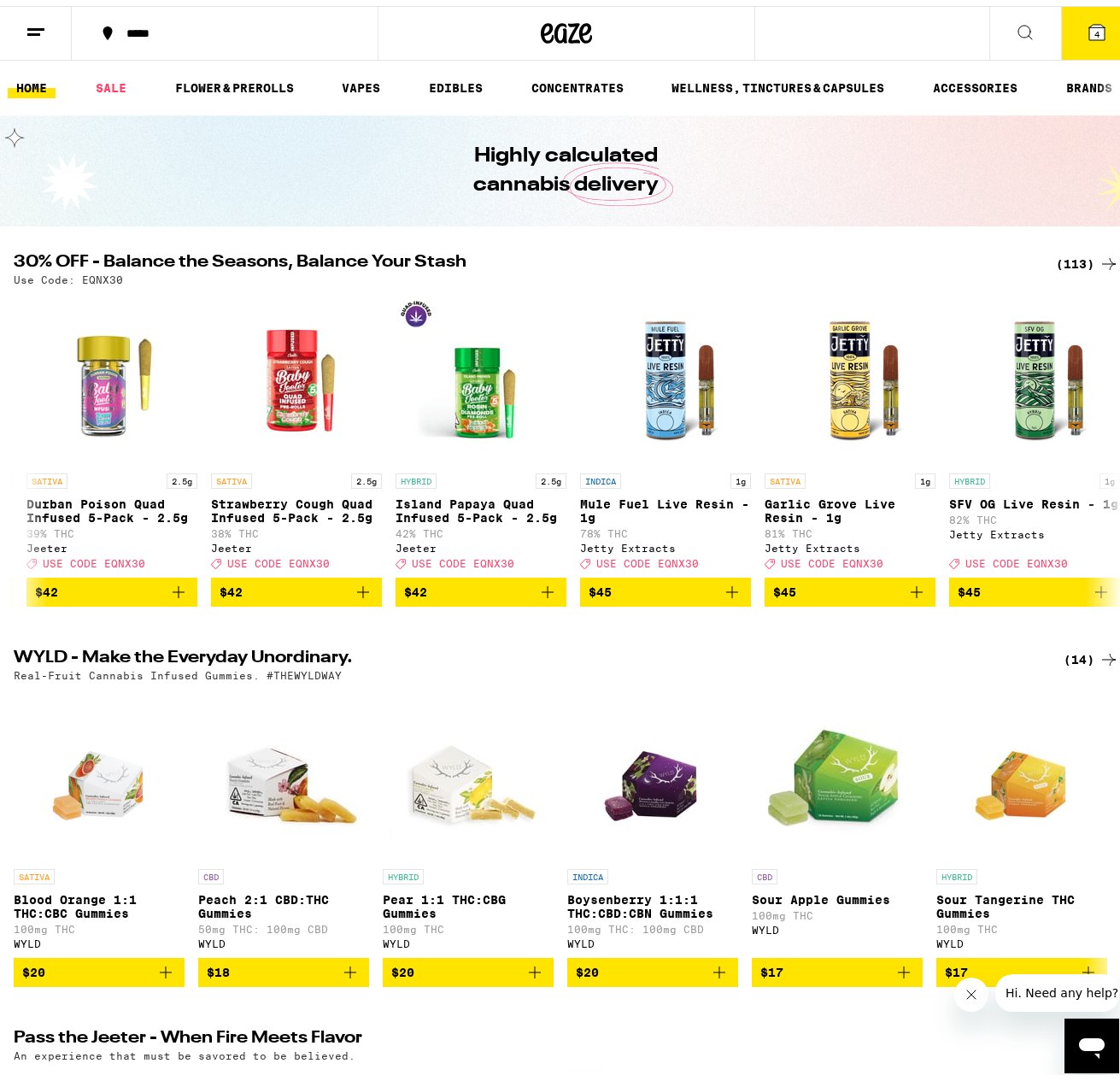
click at [1094, 32] on span "4" at bounding box center [1097, 27] width 5 height 10
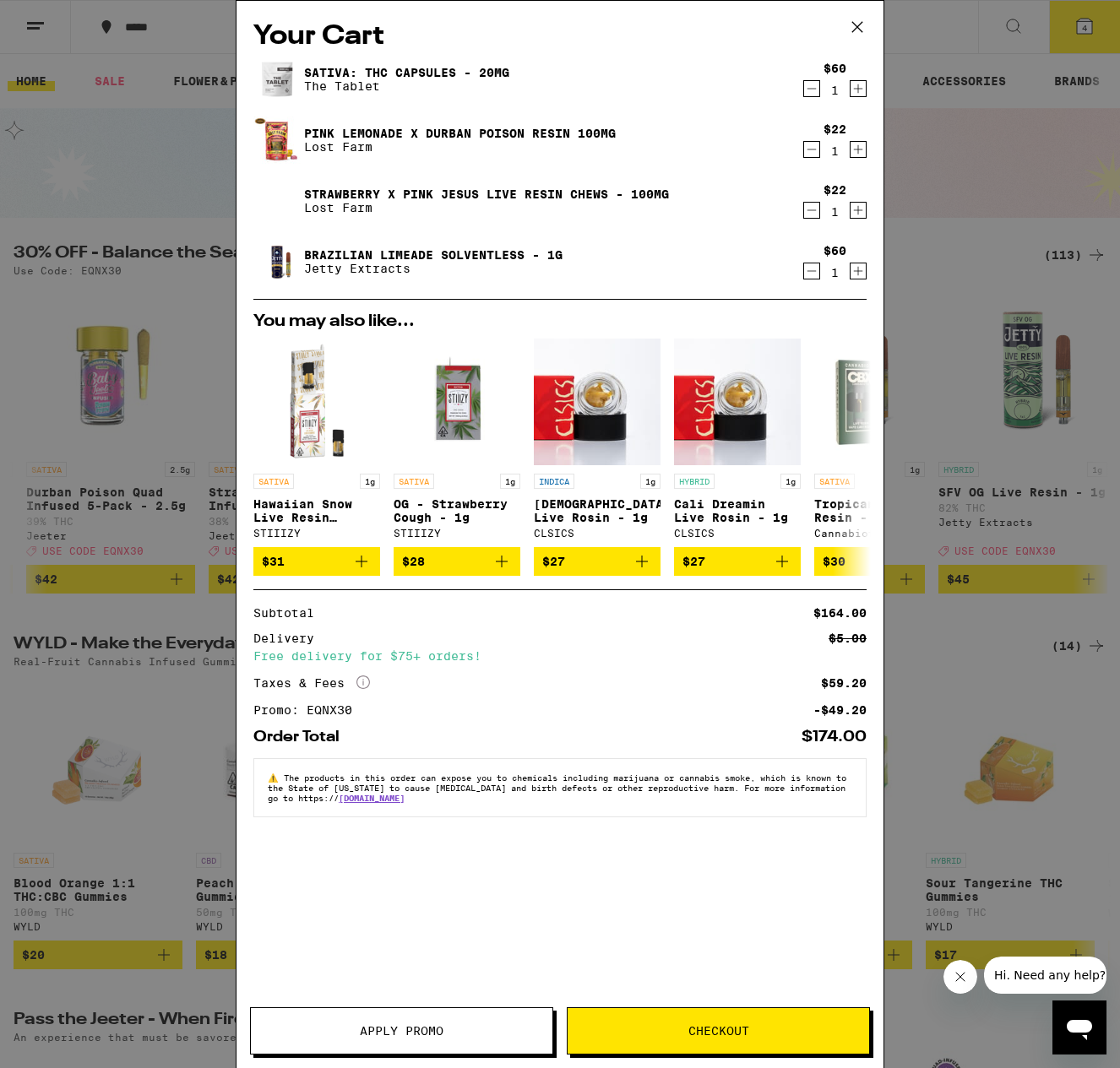
click at [860, 26] on icon at bounding box center [858, 27] width 25 height 25
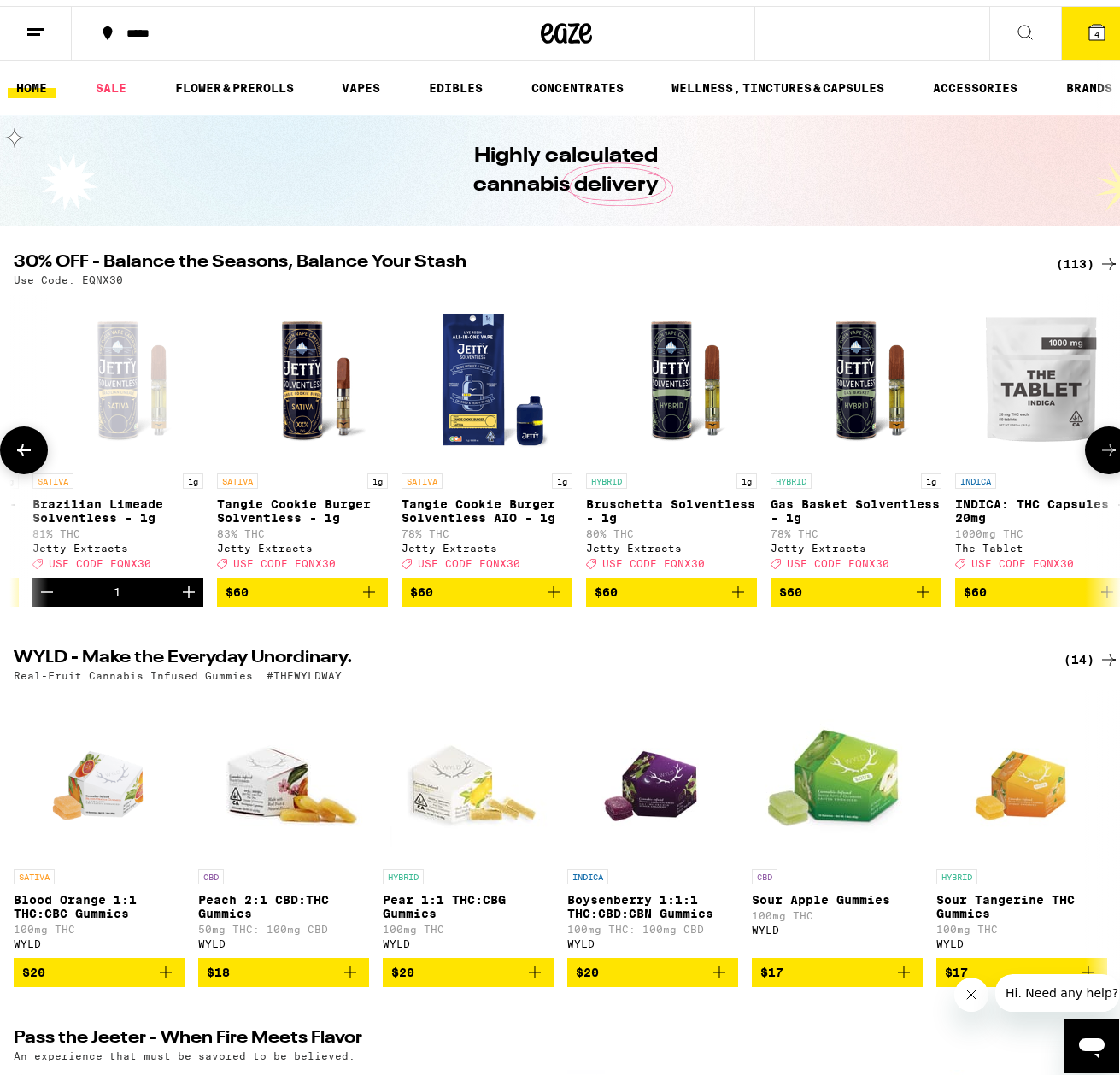
scroll to position [0, 18811]
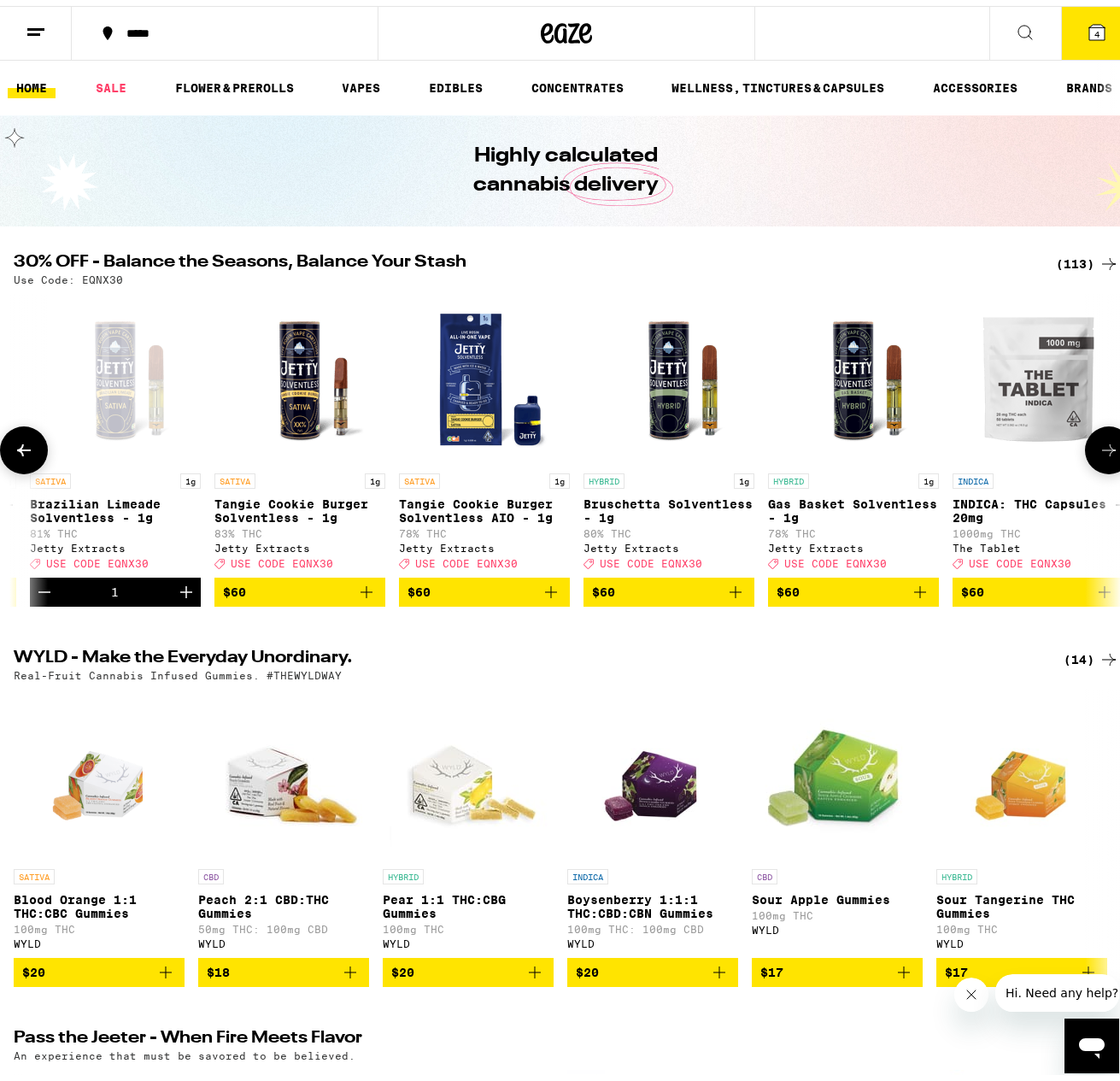
click at [464, 380] on img "Open page for Tangie Cookie Burger Solventless AIO - 1g from Jetty Extracts" at bounding box center [484, 373] width 171 height 171
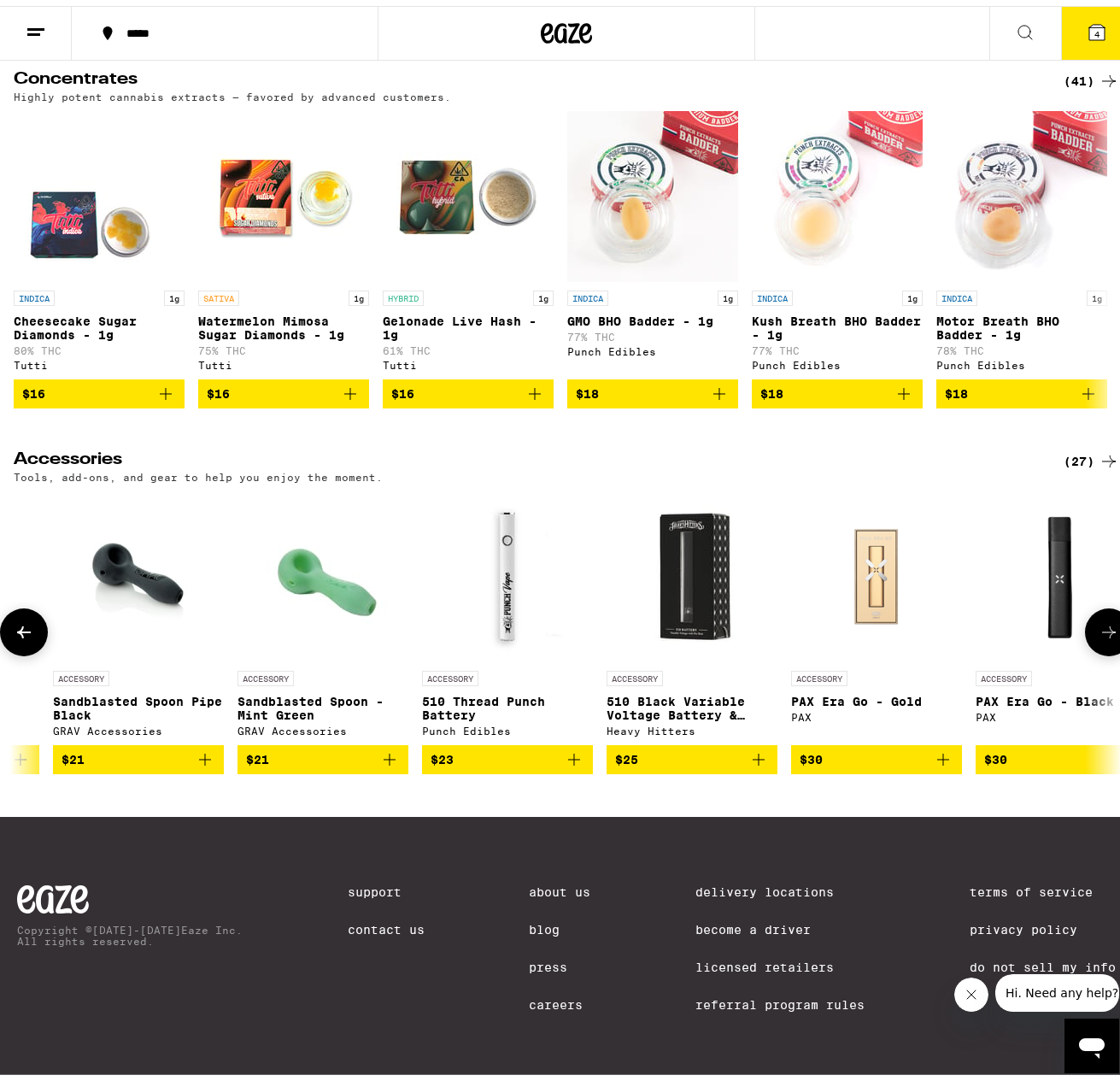
scroll to position [0, 2358]
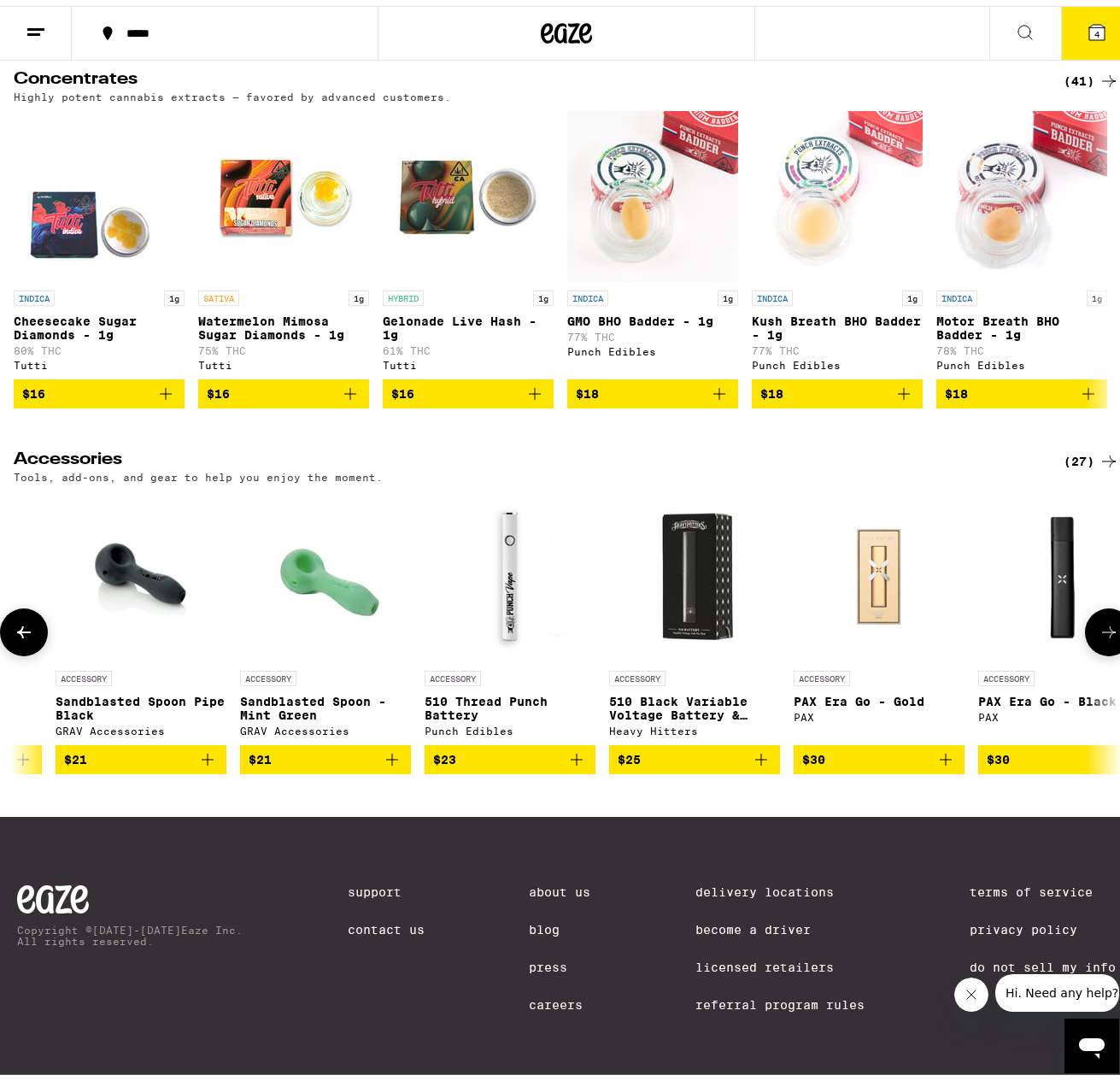
click at [710, 689] on p "510 Black Variable Voltage Battery & Charger" at bounding box center [694, 702] width 171 height 27
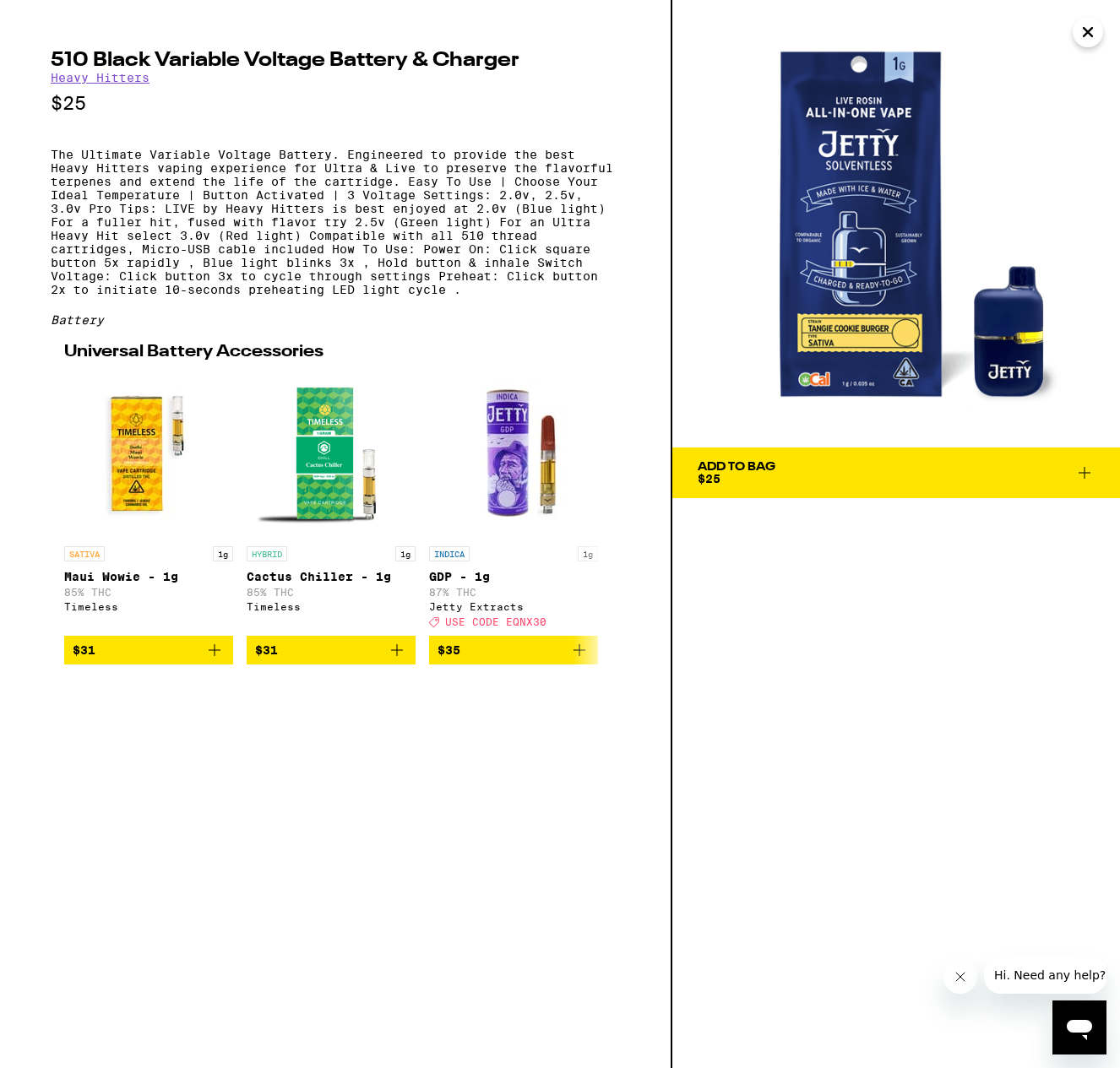
click at [1084, 29] on icon "Close" at bounding box center [1087, 32] width 8 height 8
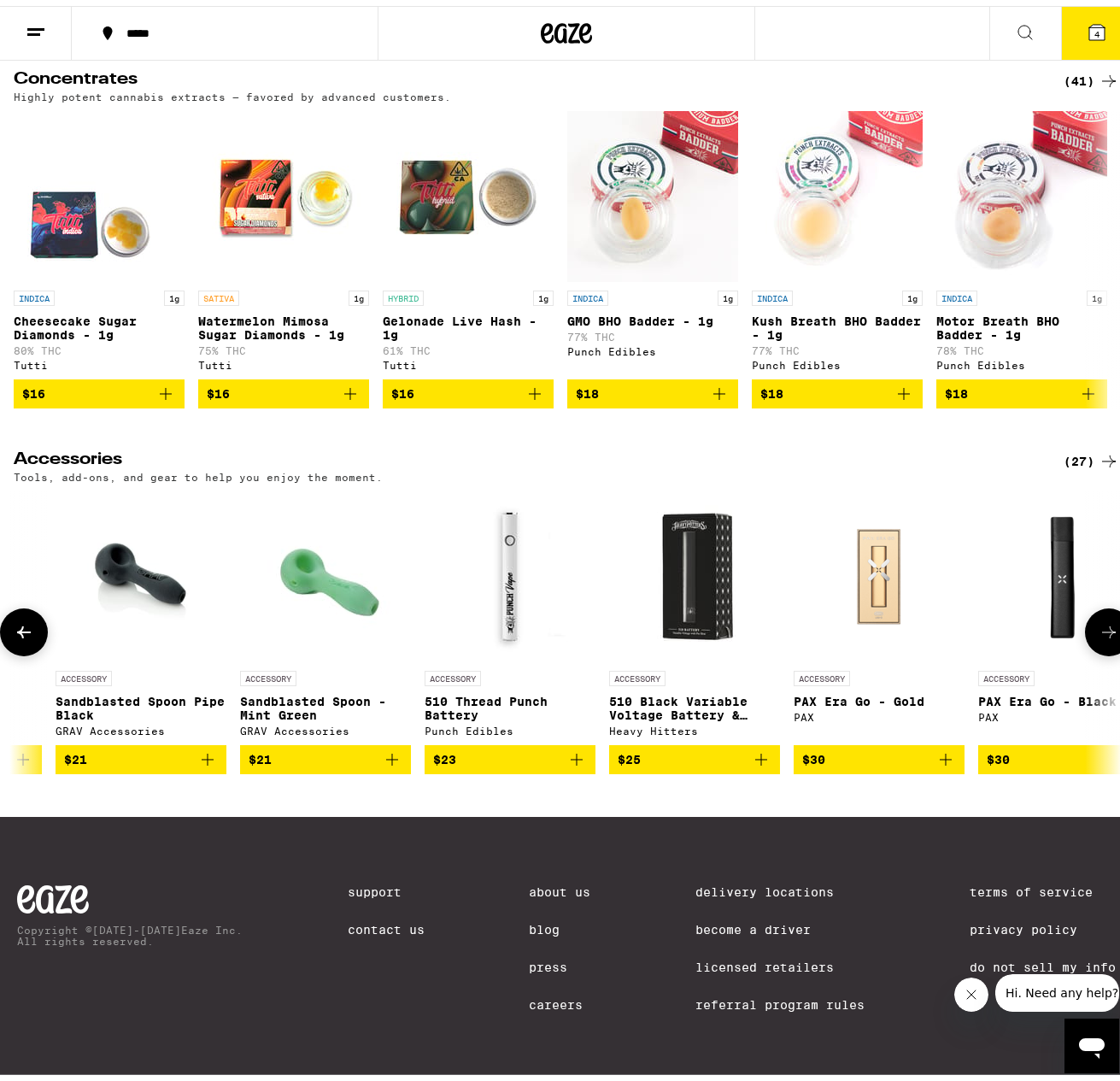
click at [697, 744] on span "$25" at bounding box center [695, 754] width 154 height 20
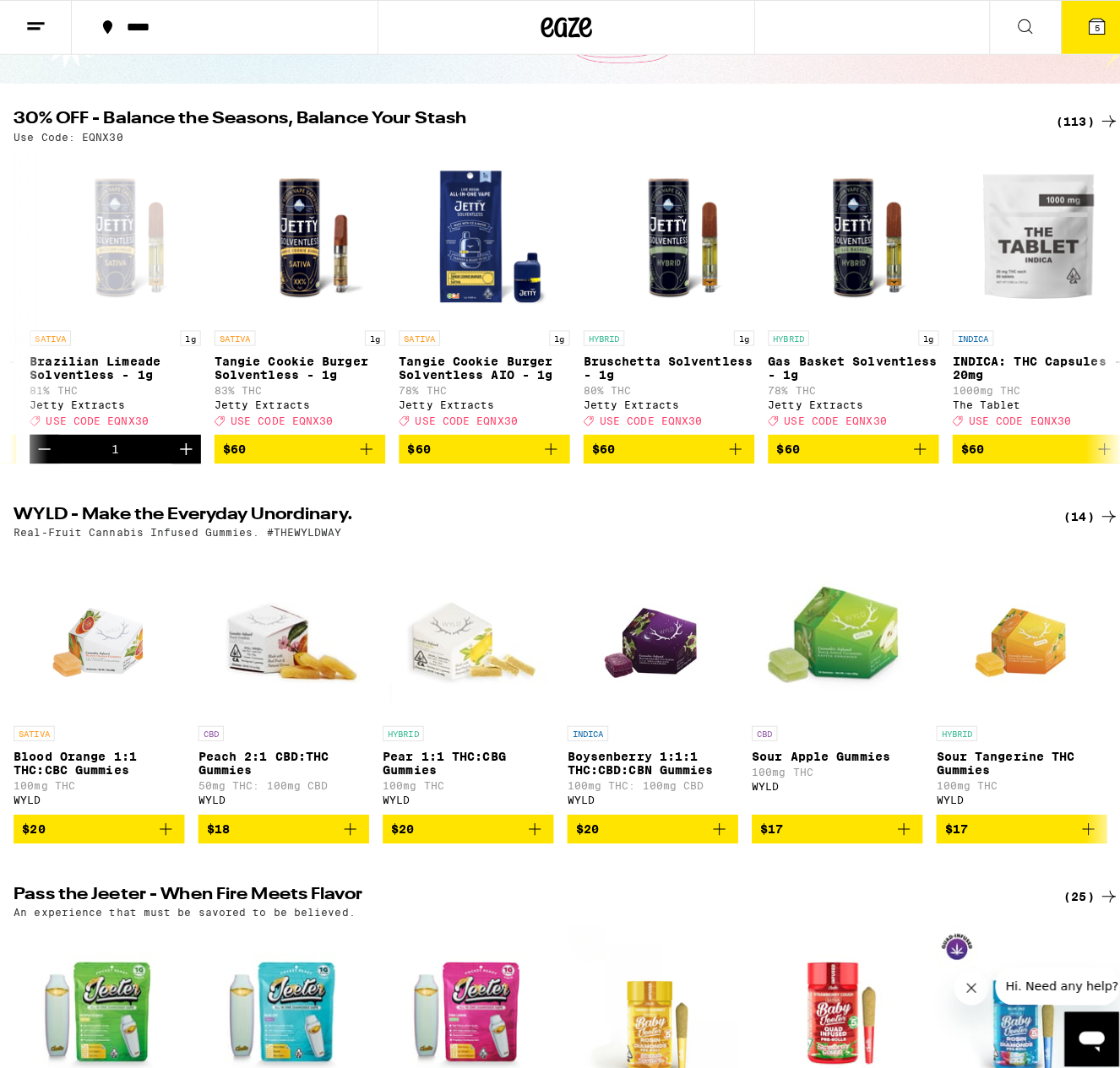
scroll to position [128, 0]
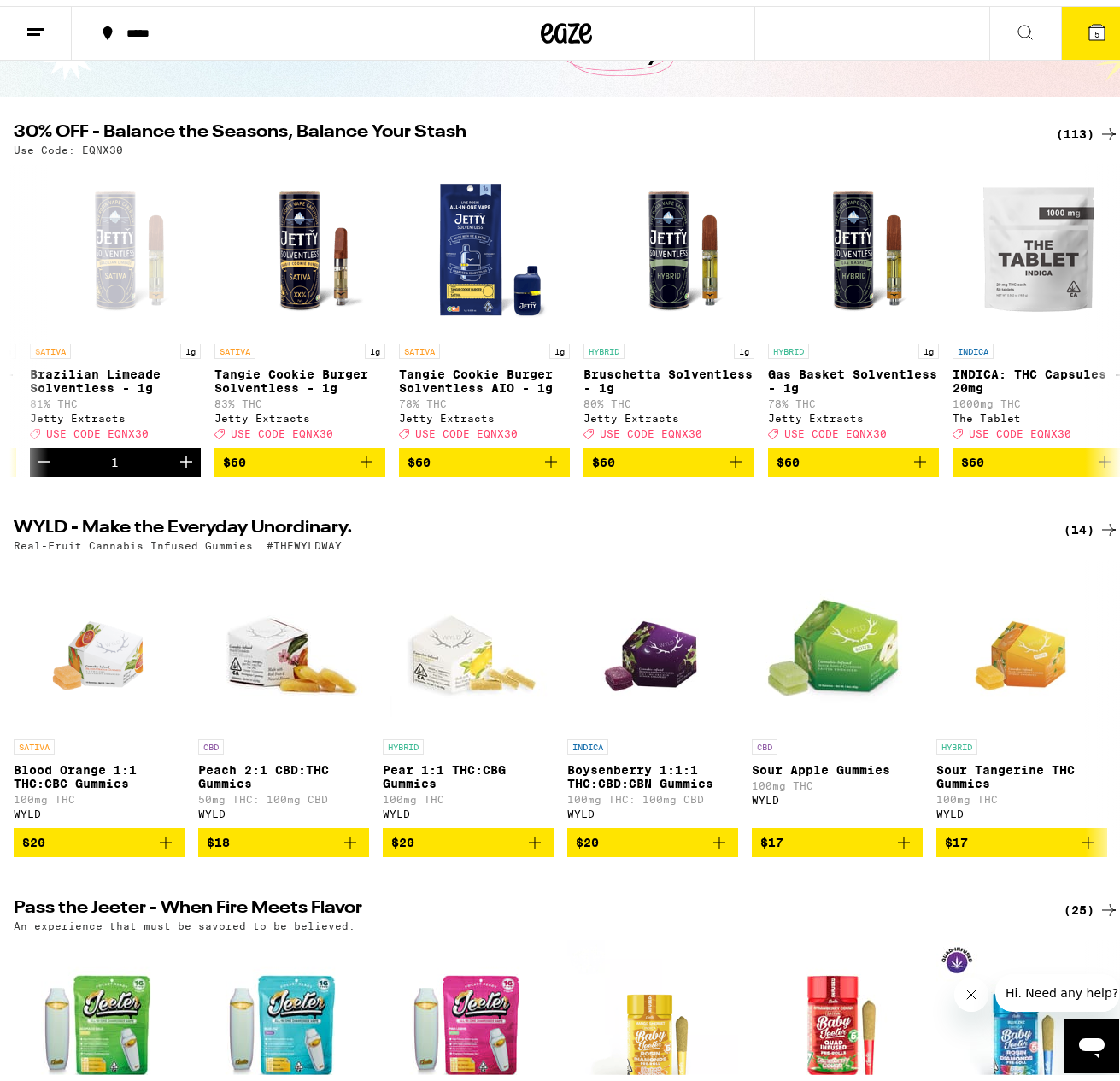
click at [1094, 23] on span "5" at bounding box center [1097, 27] width 5 height 10
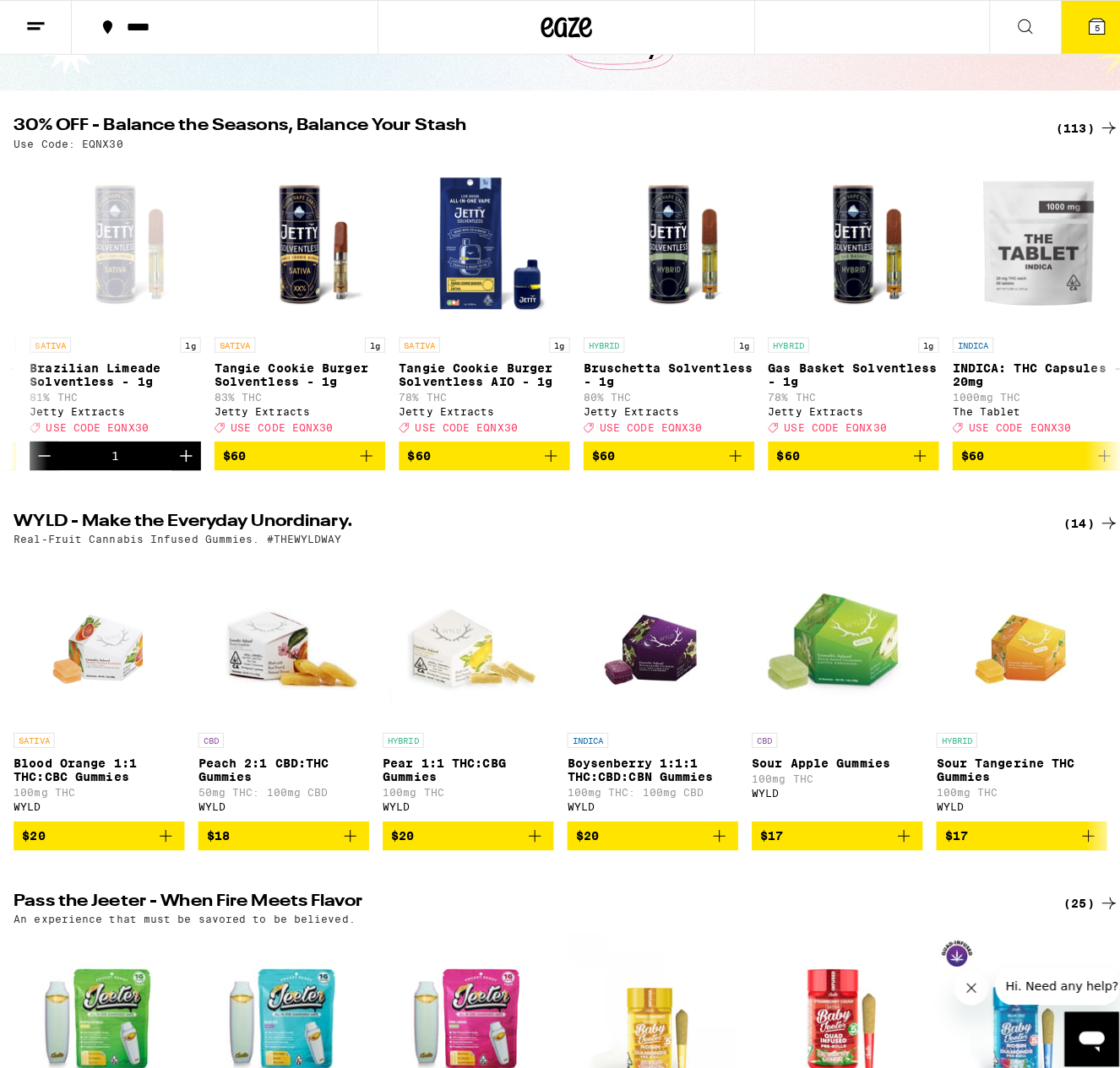
scroll to position [0, 3834]
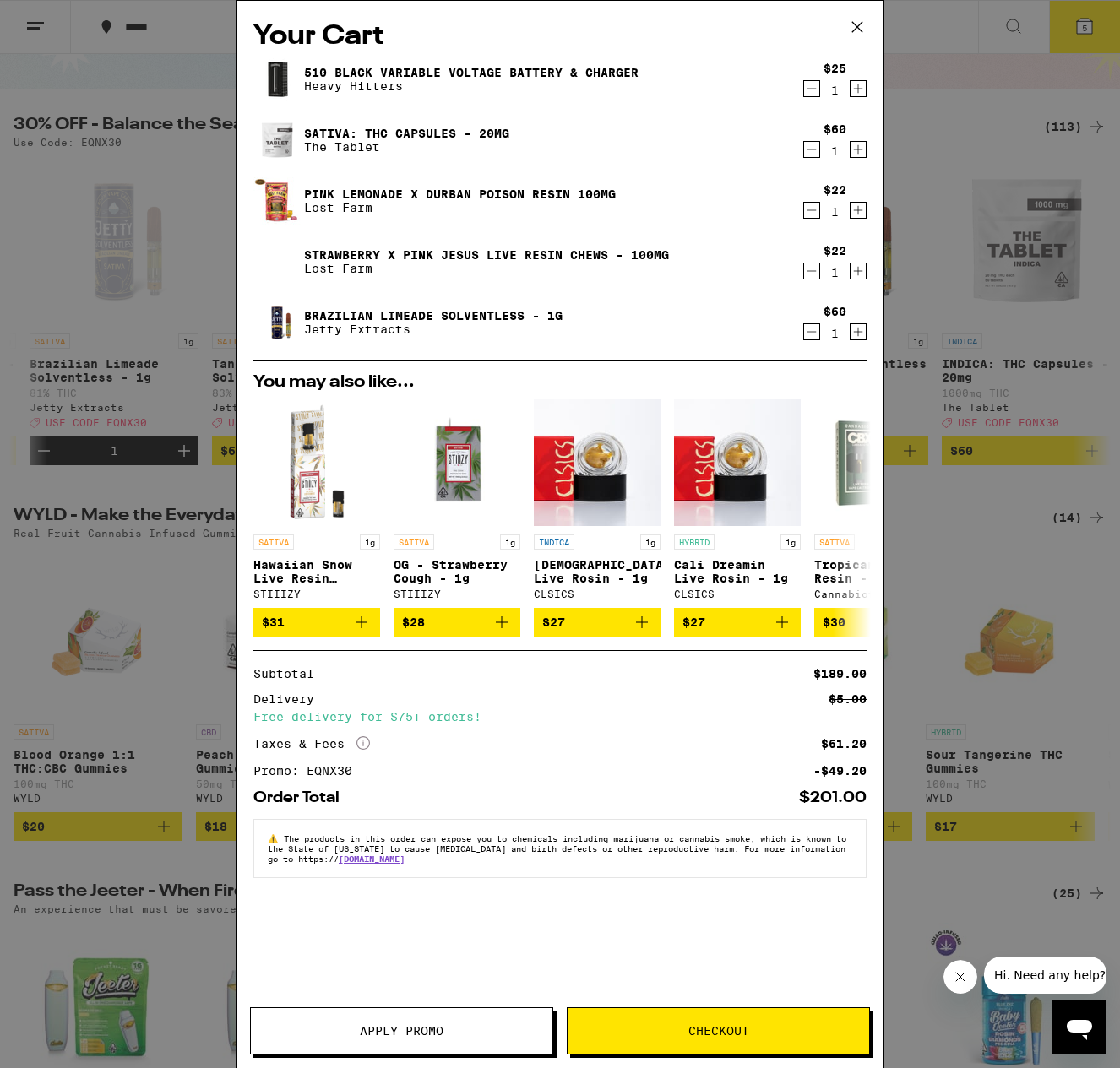
click at [386, 136] on link "SATIVA: THC Capsules - 20mg" at bounding box center [406, 133] width 205 height 14
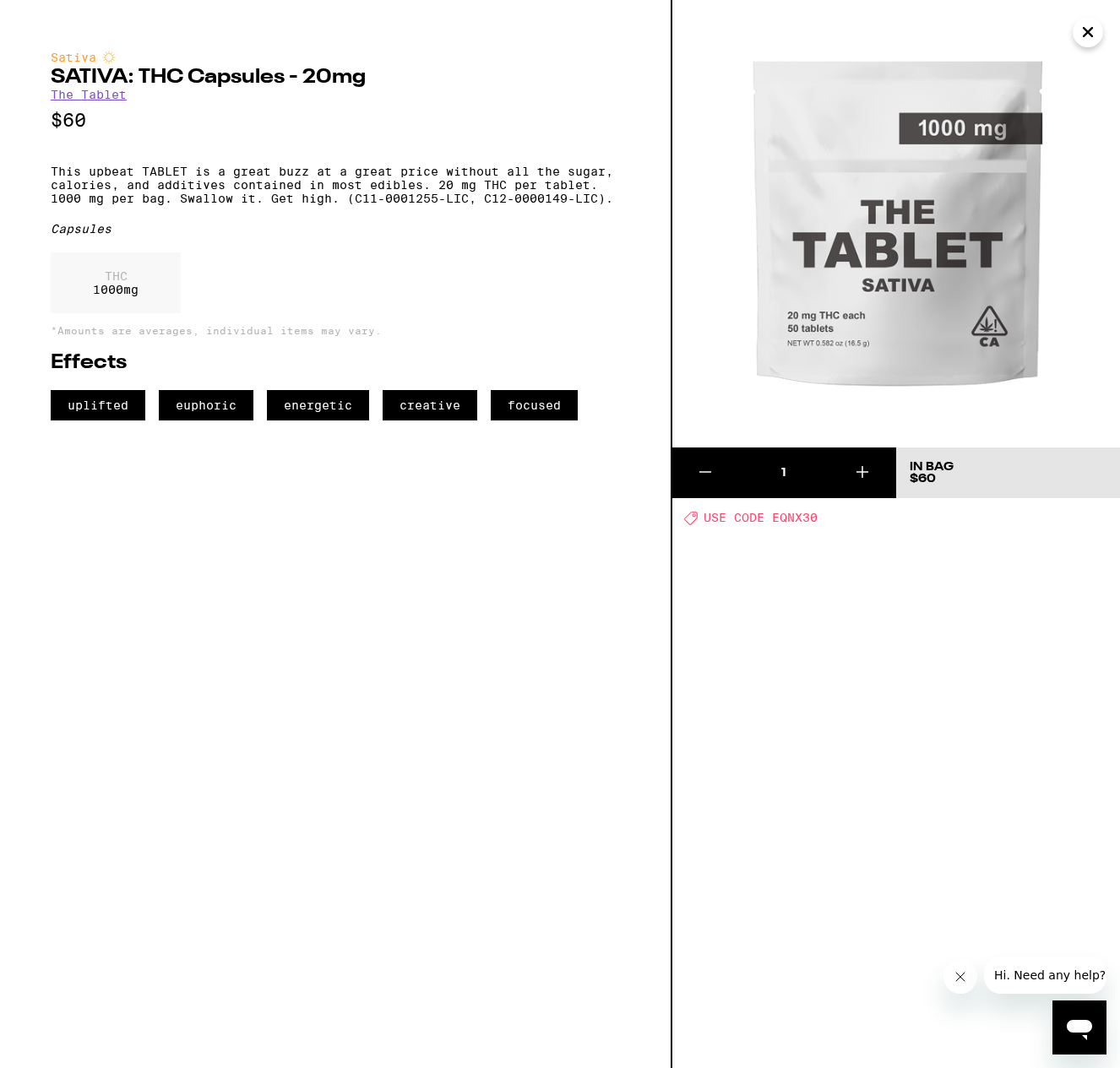
click at [1100, 33] on button "Close" at bounding box center [1088, 33] width 31 height 31
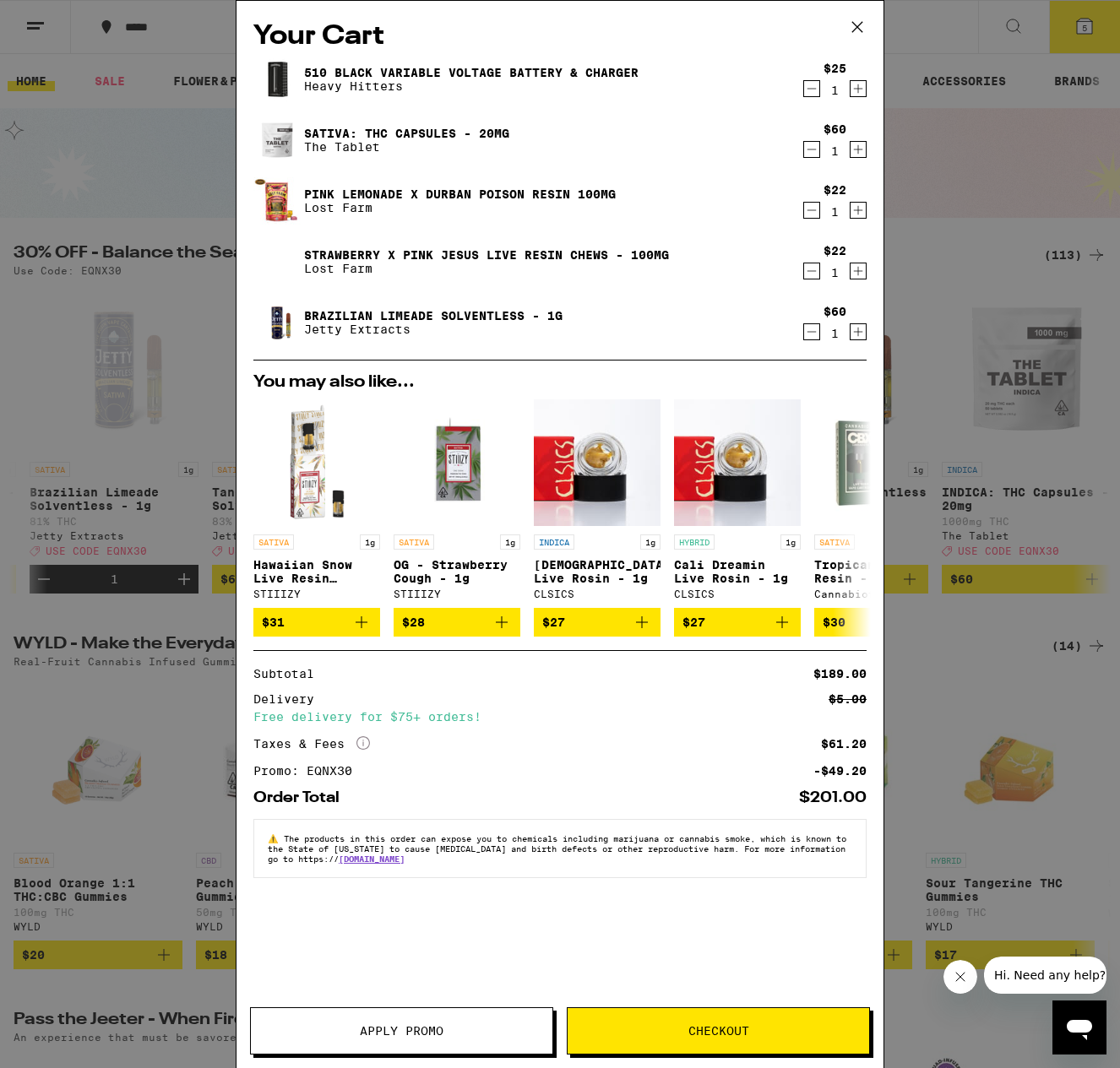
drag, startPoint x: 862, startPoint y: 30, endPoint x: 476, endPoint y: 82, distance: 389.5
click at [862, 30] on icon at bounding box center [858, 27] width 25 height 25
